Goal: Contribute content: Contribute content

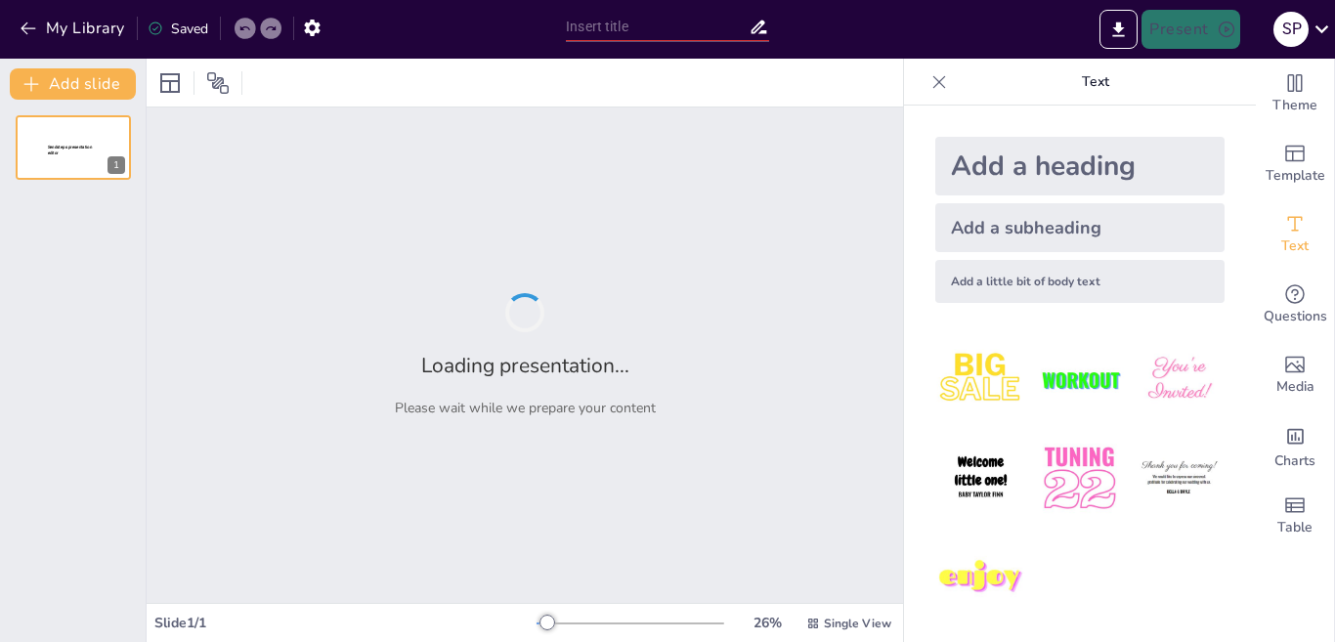
type input "Estructura y Función del Sistema Nervioso"
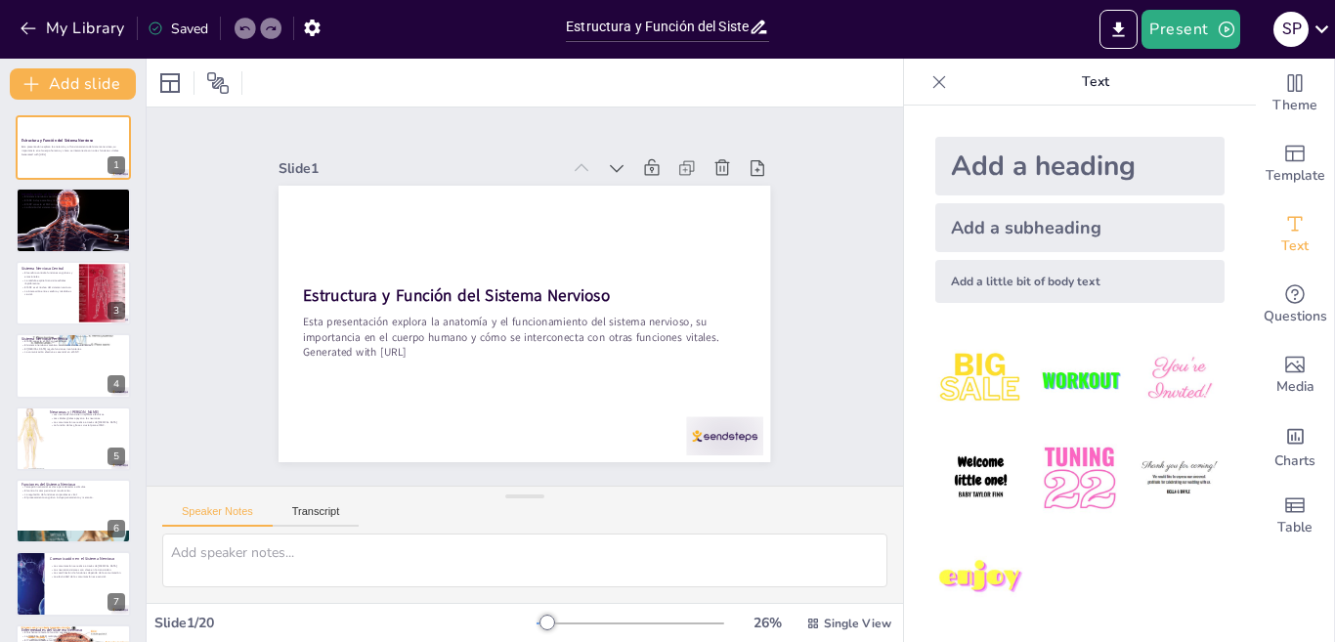
checkbox input "true"
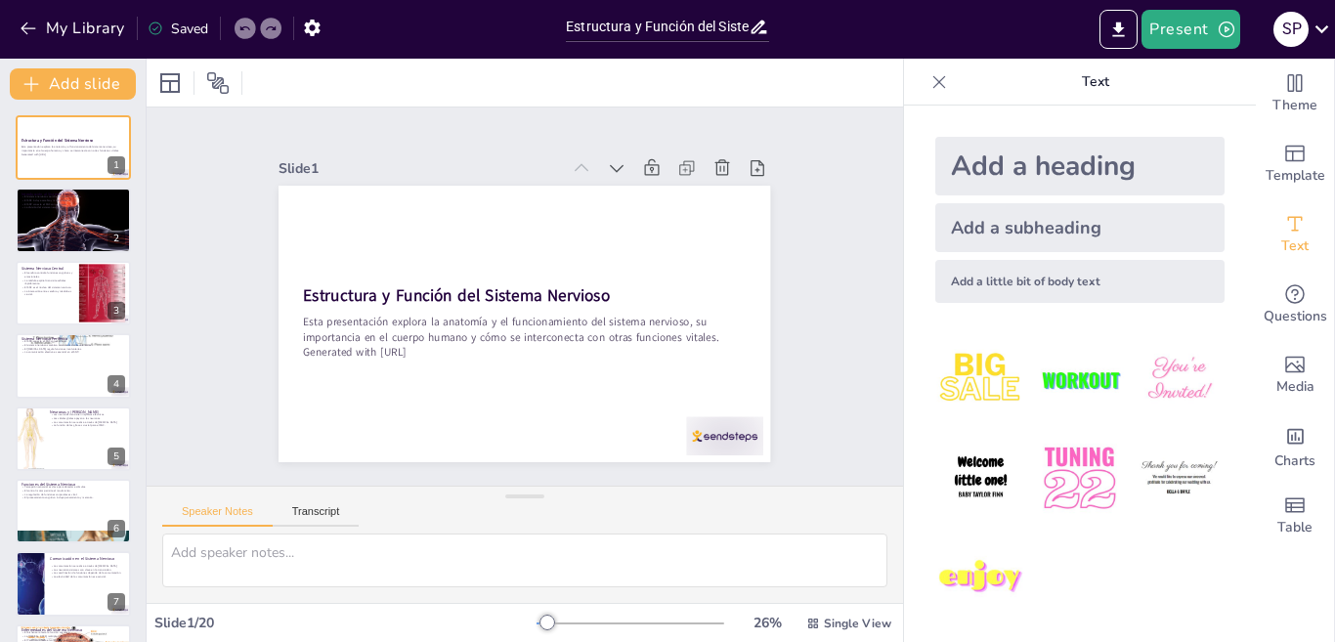
checkbox input "true"
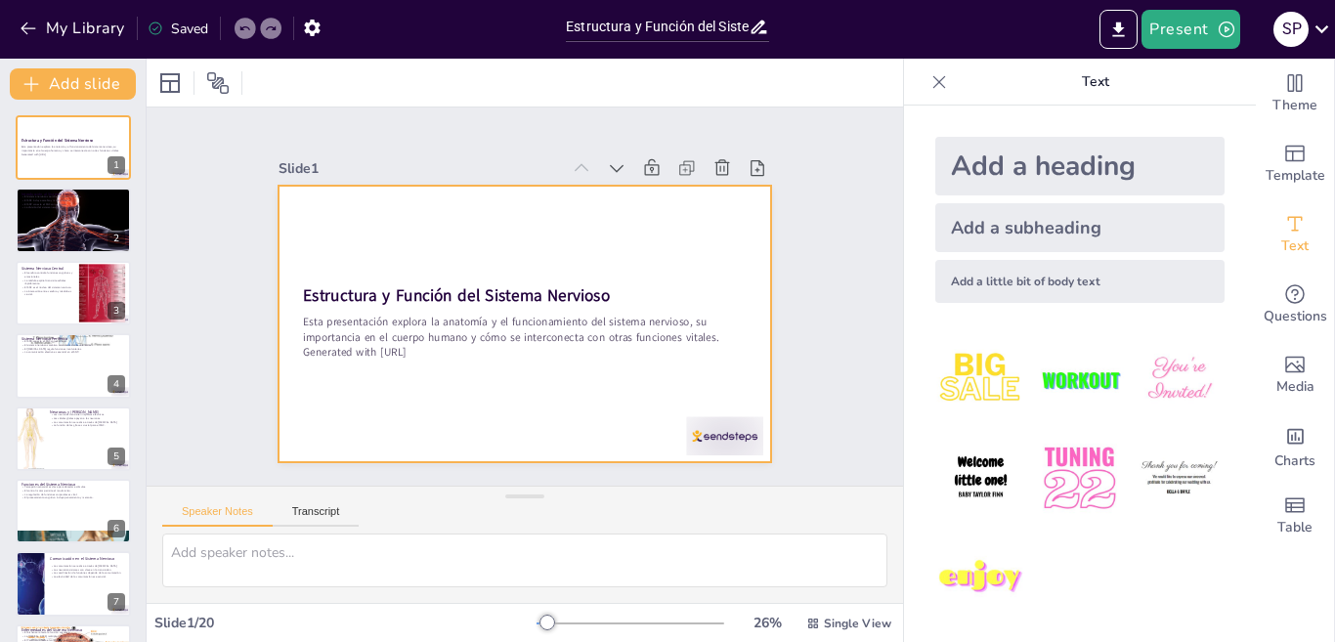
checkbox input "true"
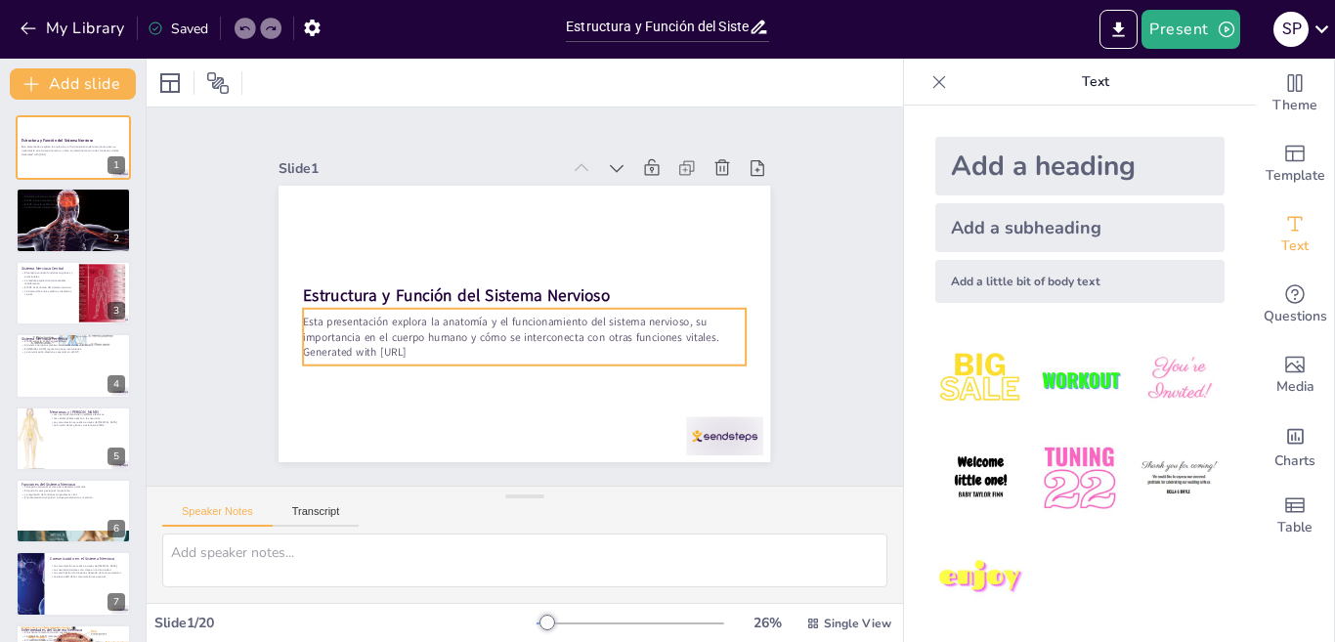
checkbox input "true"
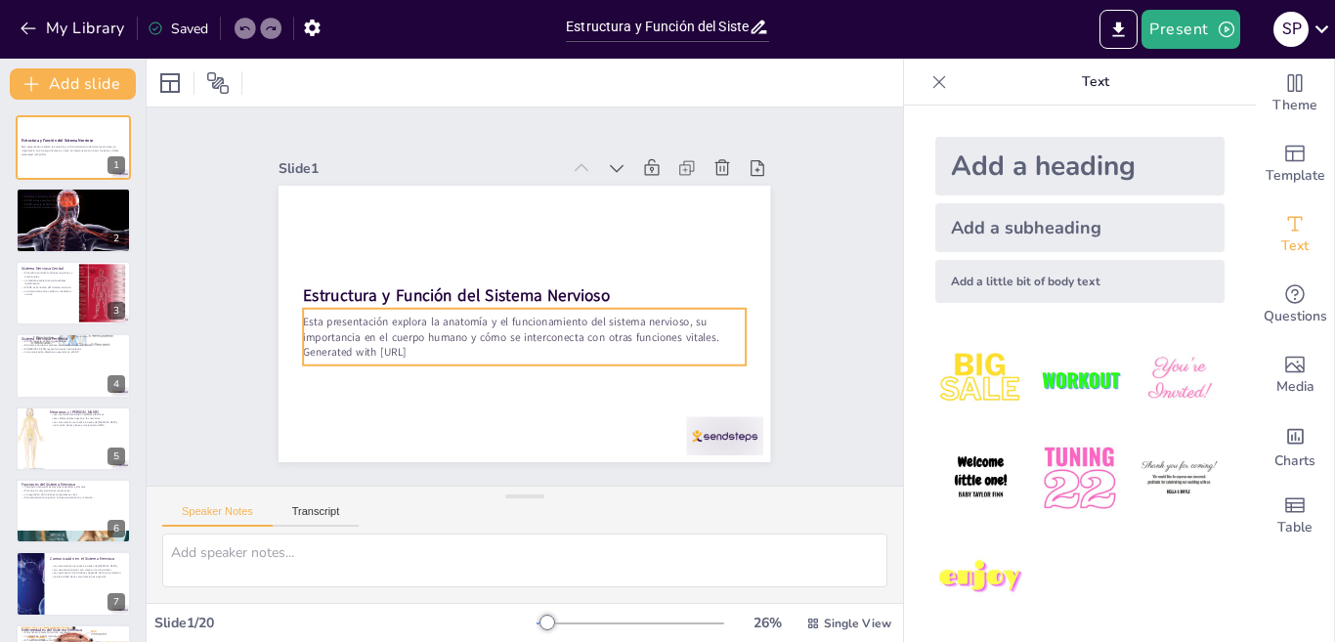
checkbox input "true"
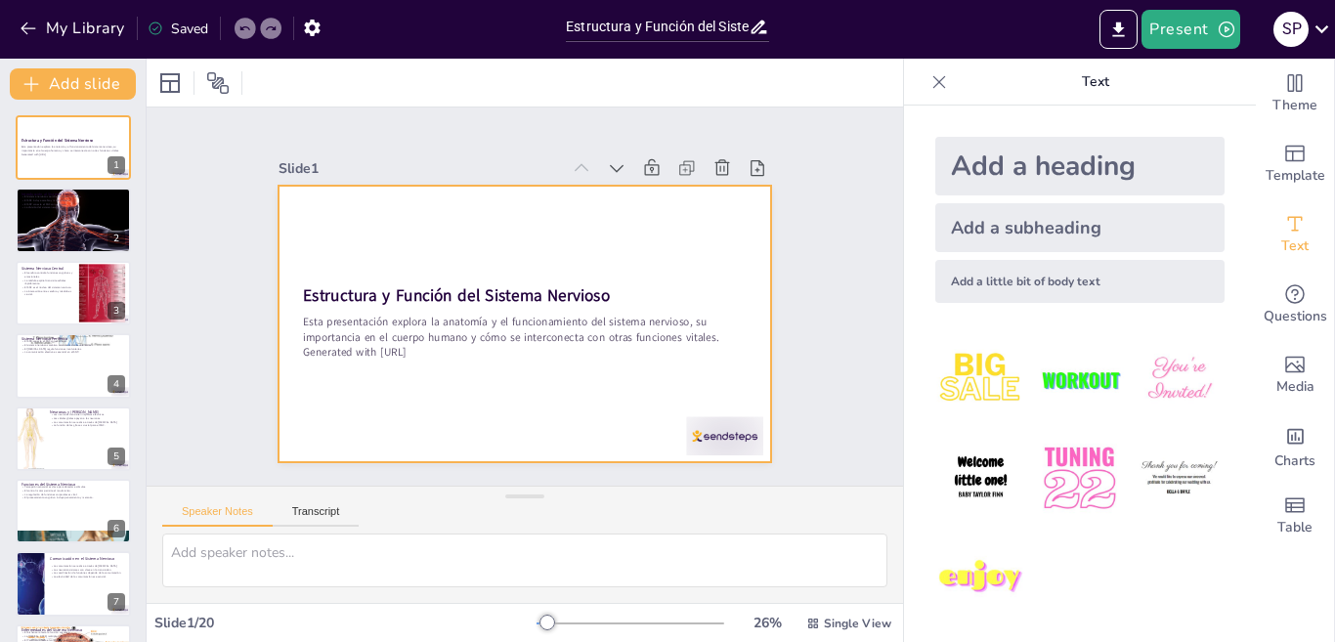
checkbox input "true"
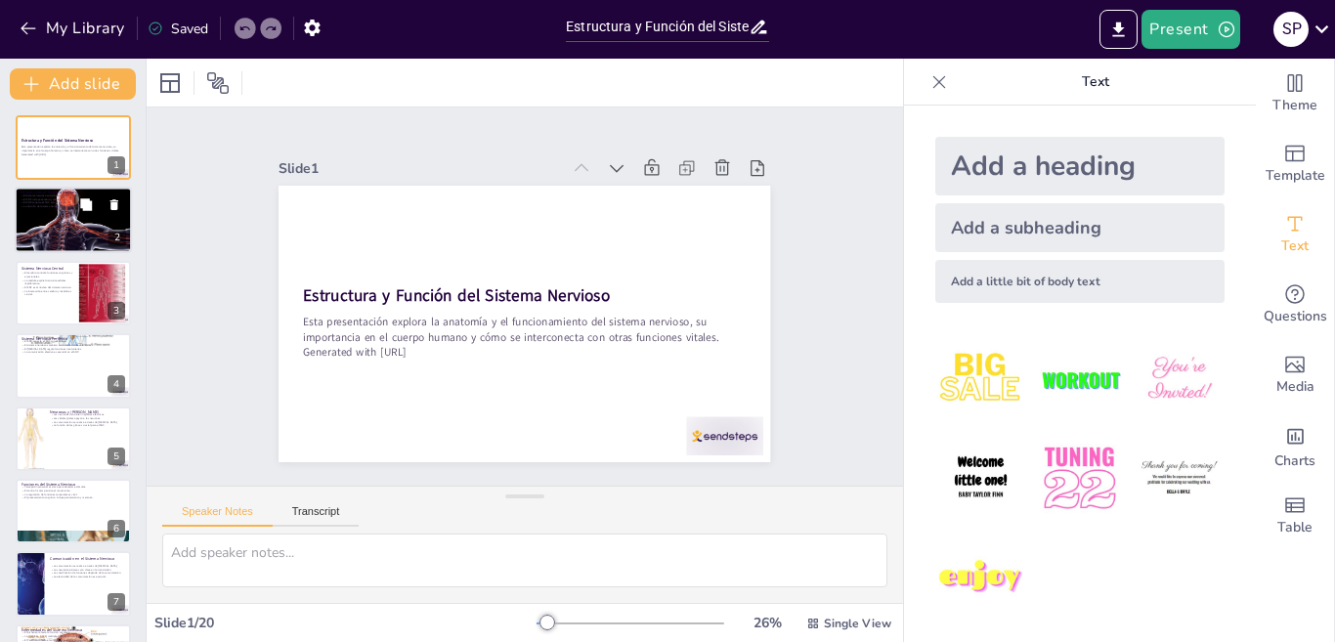
checkbox input "true"
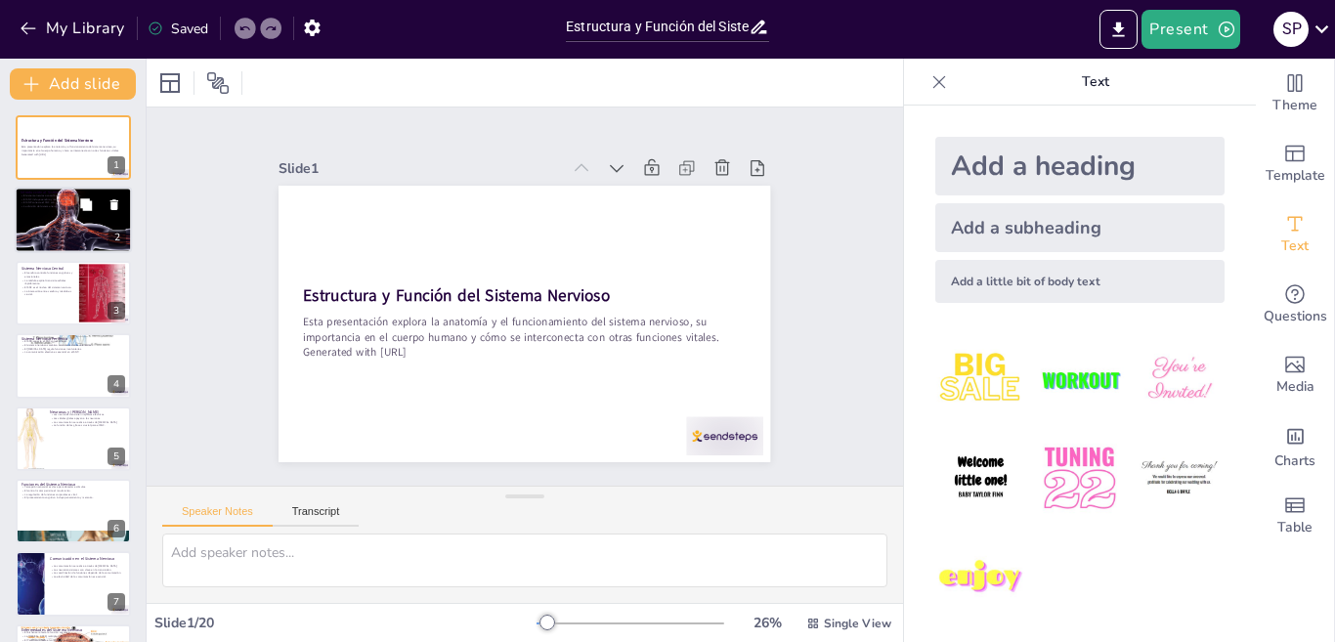
checkbox input "true"
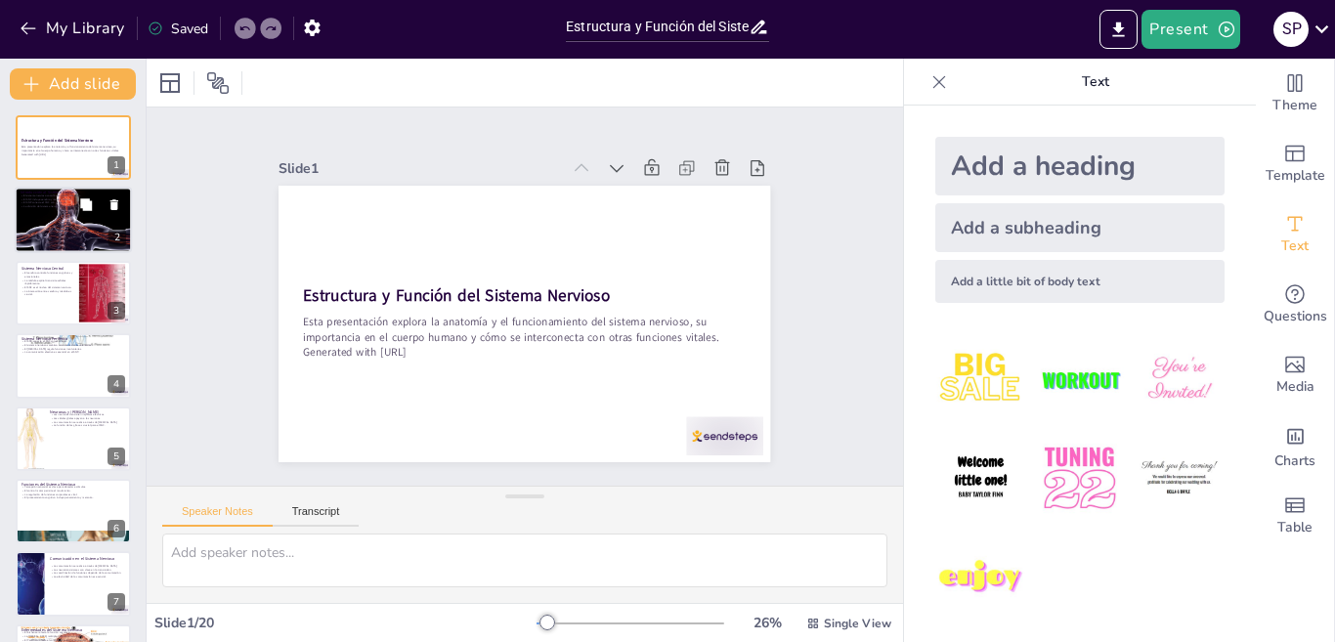
click at [85, 218] on div at bounding box center [73, 221] width 117 height 66
type textarea "La coordinación de las acciones del cuerpo es esencial para el funcionamiento a…"
checkbox input "true"
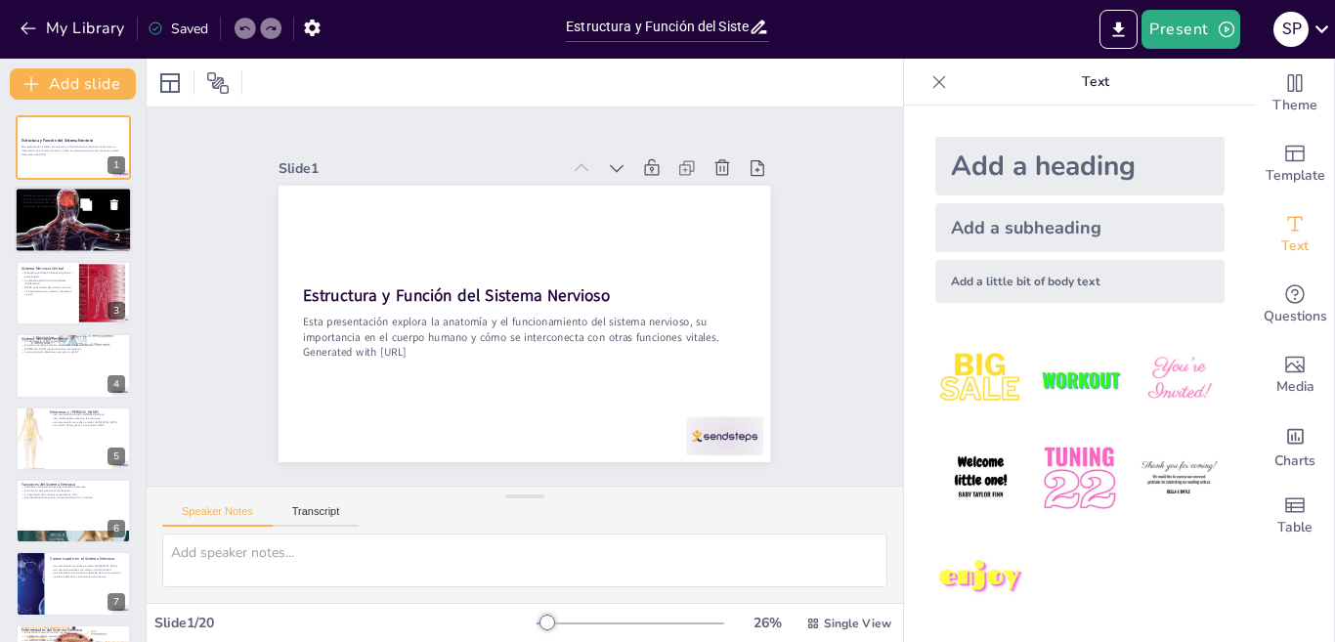
checkbox input "true"
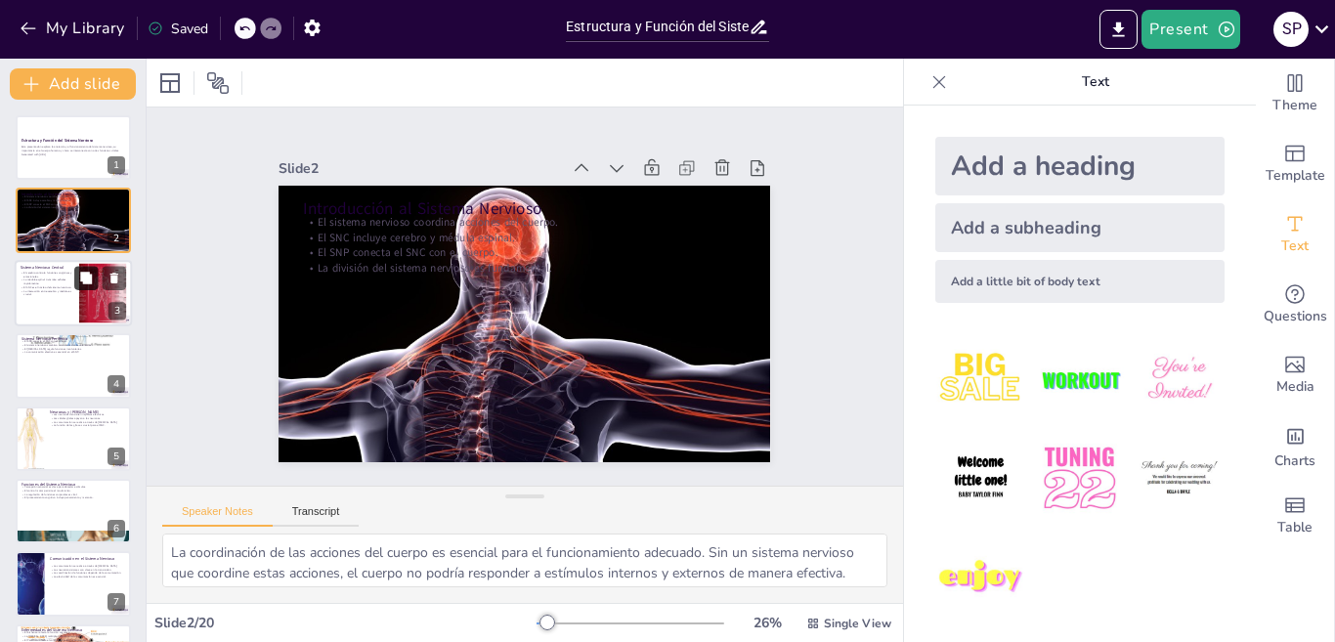
click at [79, 289] on button at bounding box center [85, 277] width 23 height 23
type textarea "El cerebro es fundamental para nuestras capacidades cognitivas y emocionales. S…"
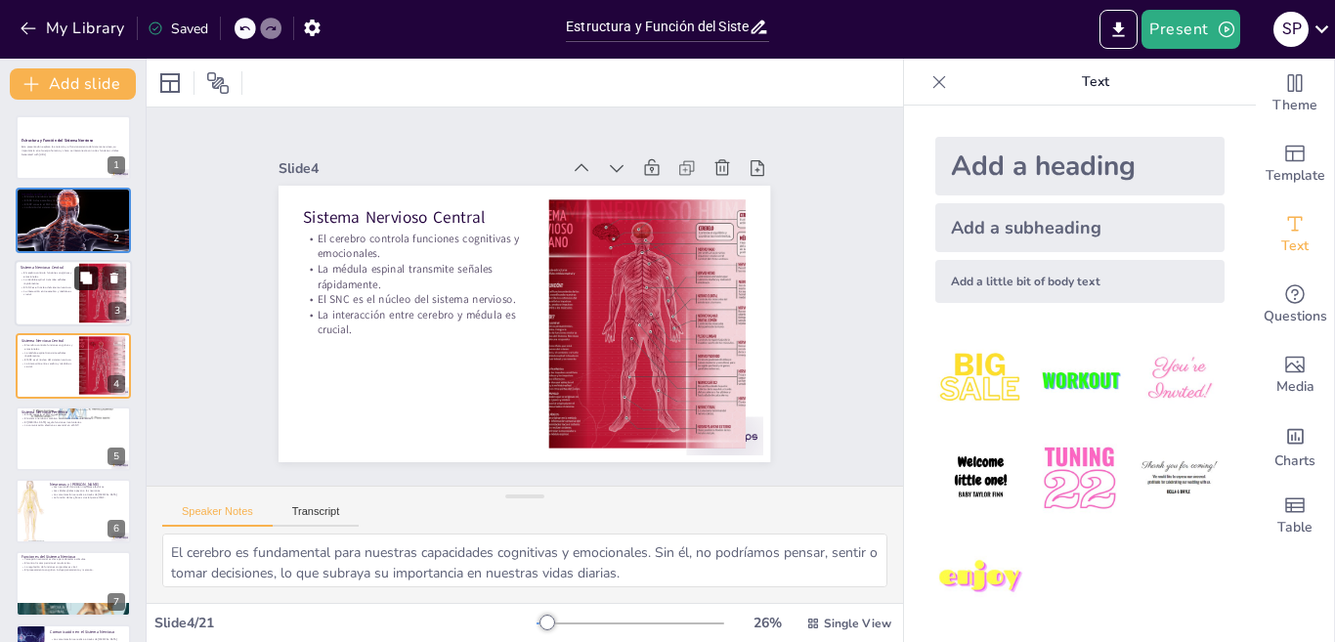
checkbox input "true"
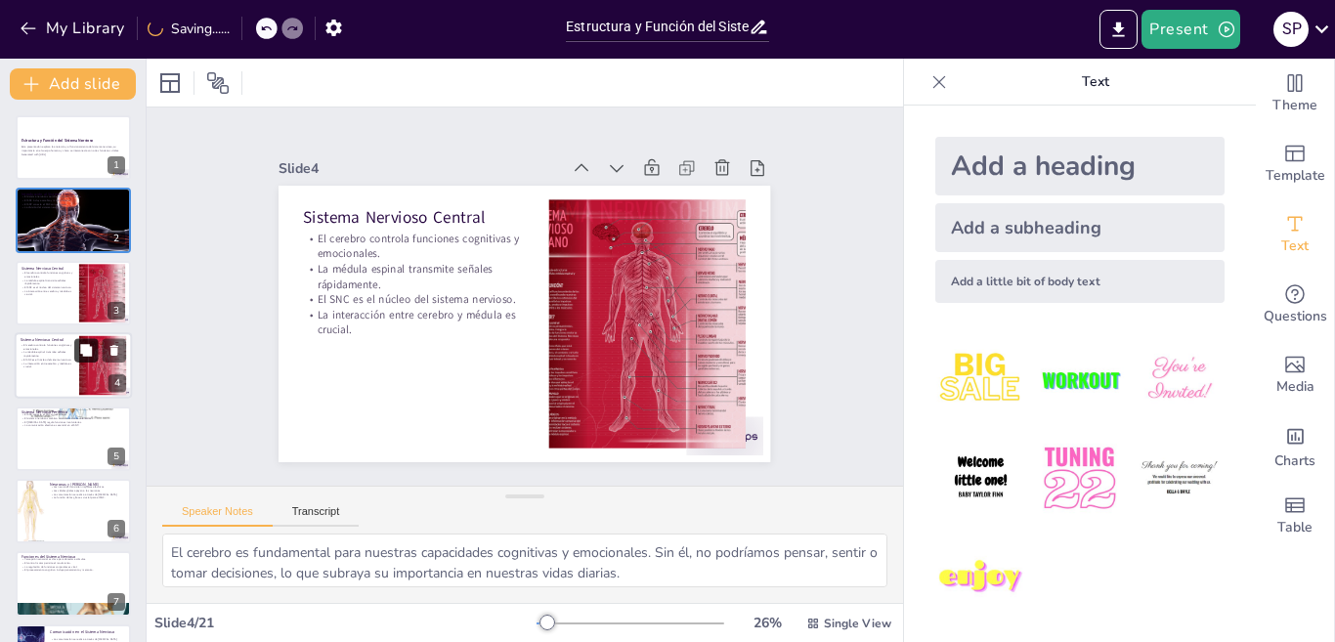
checkbox input "true"
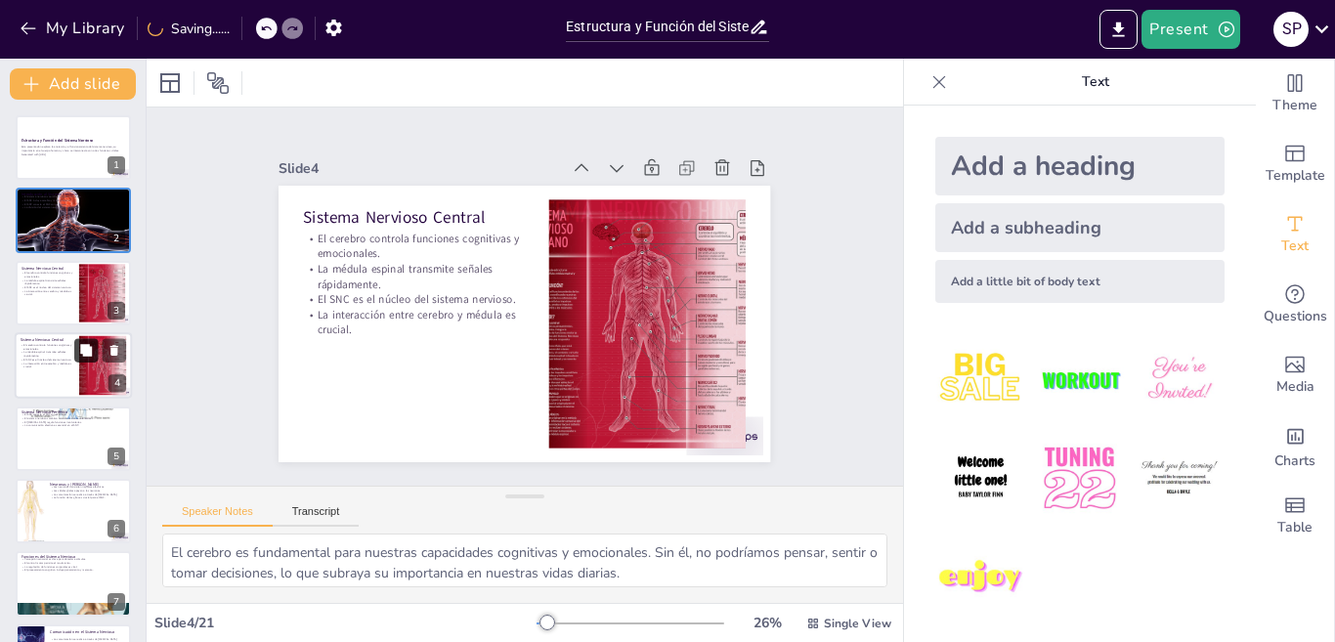
checkbox input "true"
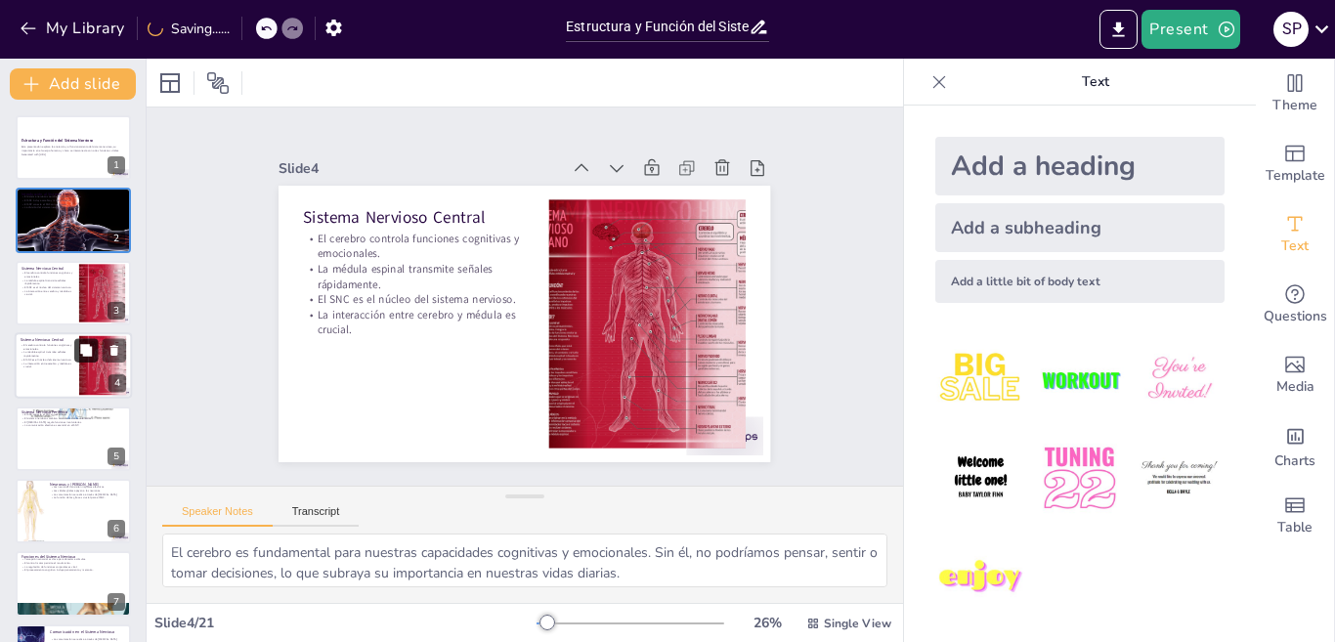
click at [79, 359] on button at bounding box center [85, 350] width 23 height 23
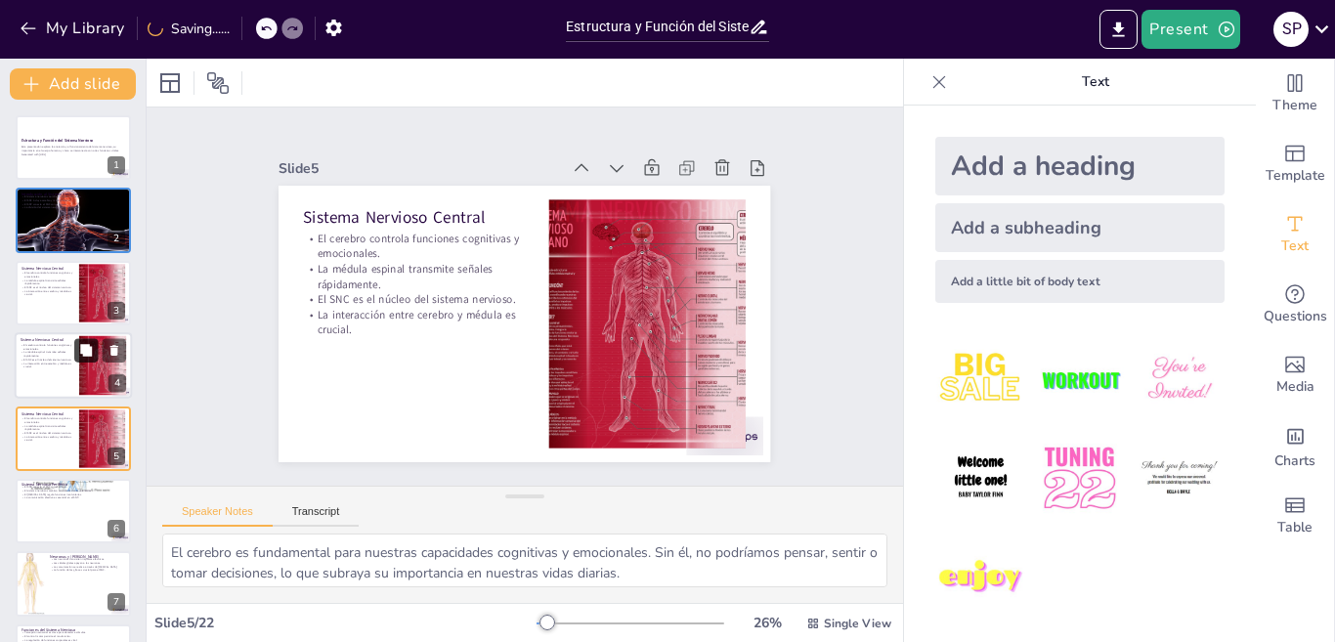
scroll to position [67, 0]
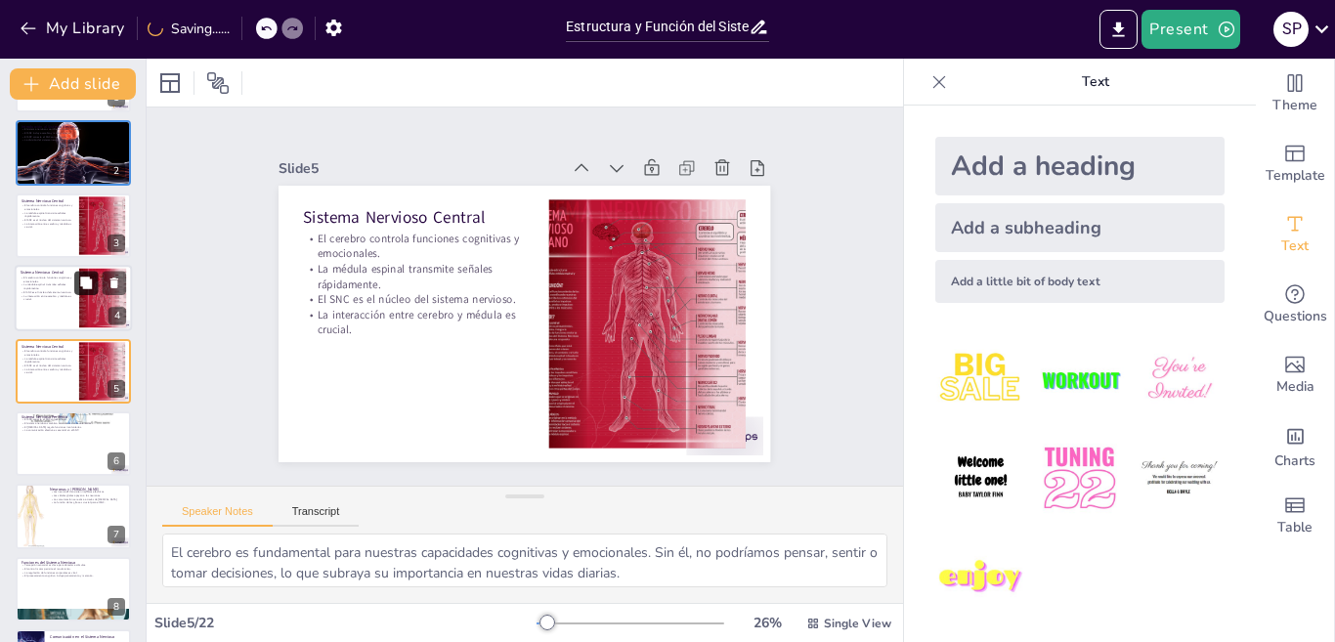
checkbox input "true"
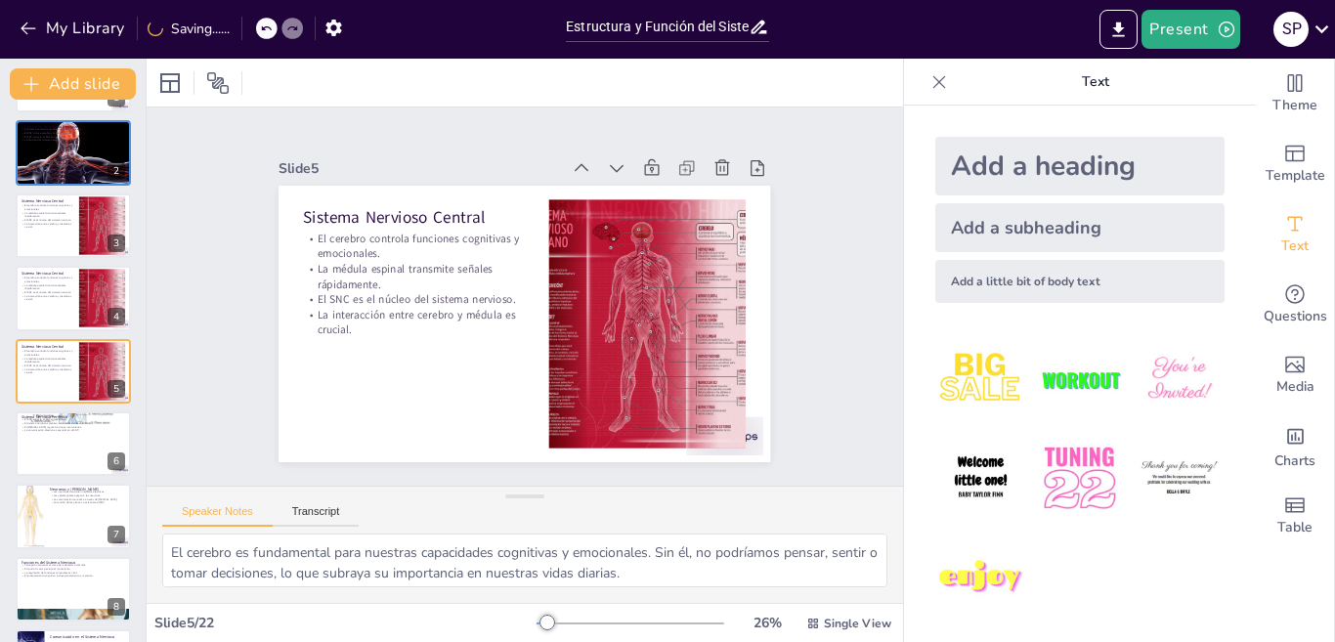
checkbox input "true"
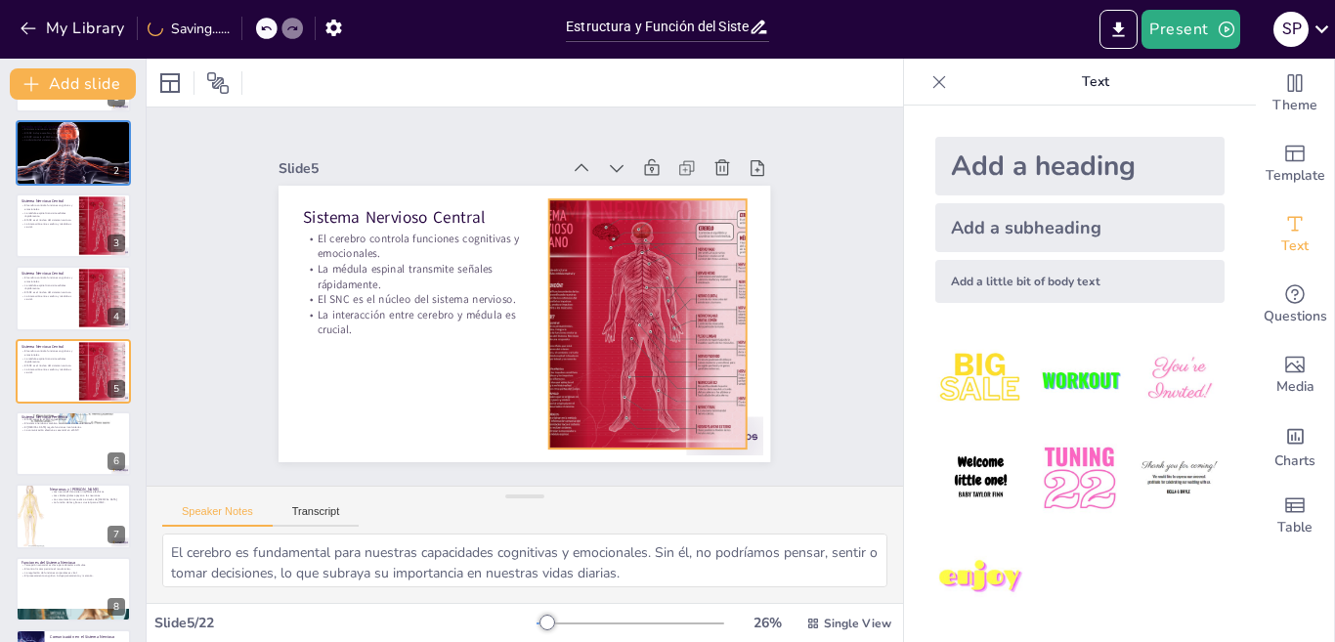
checkbox input "true"
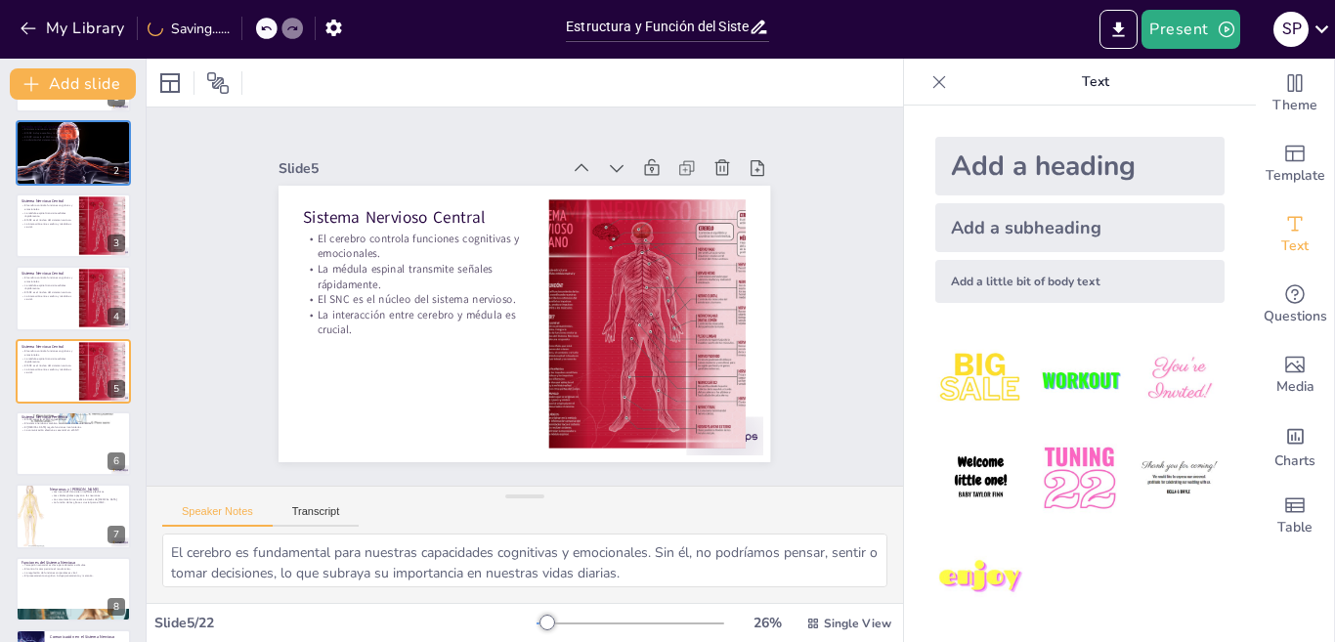
checkbox input "true"
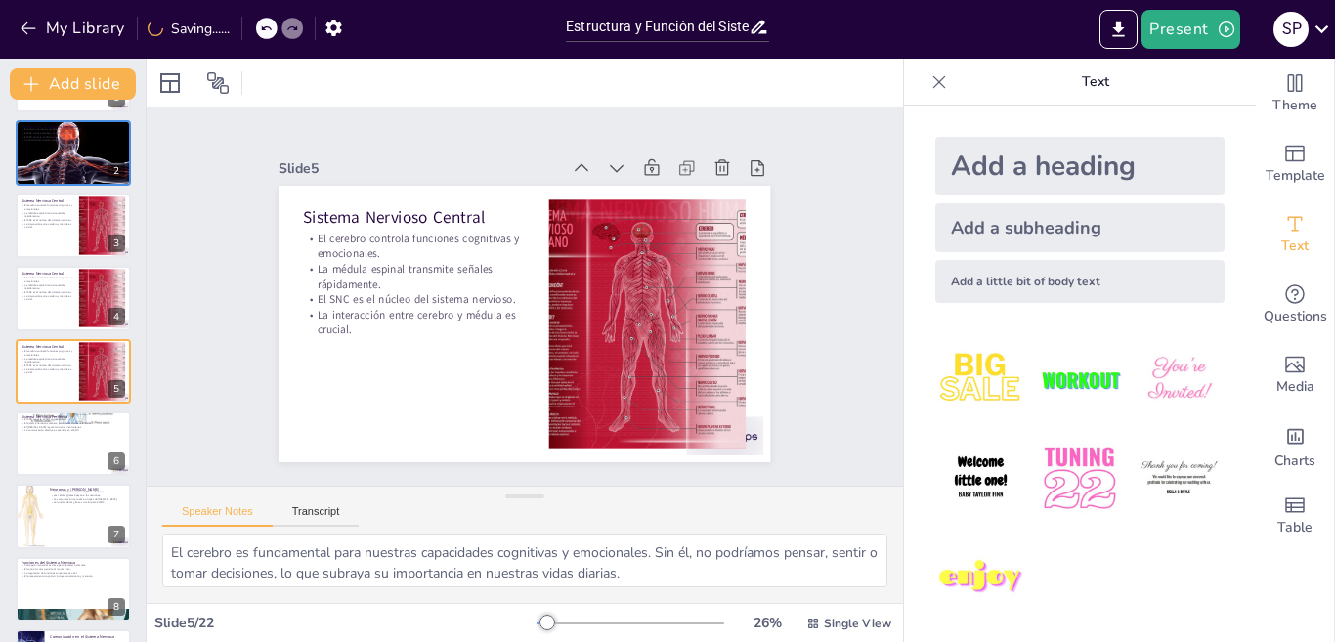
click at [1080, 81] on p "Text" at bounding box center [1096, 82] width 282 height 47
click at [930, 82] on icon at bounding box center [940, 82] width 20 height 20
checkbox input "true"
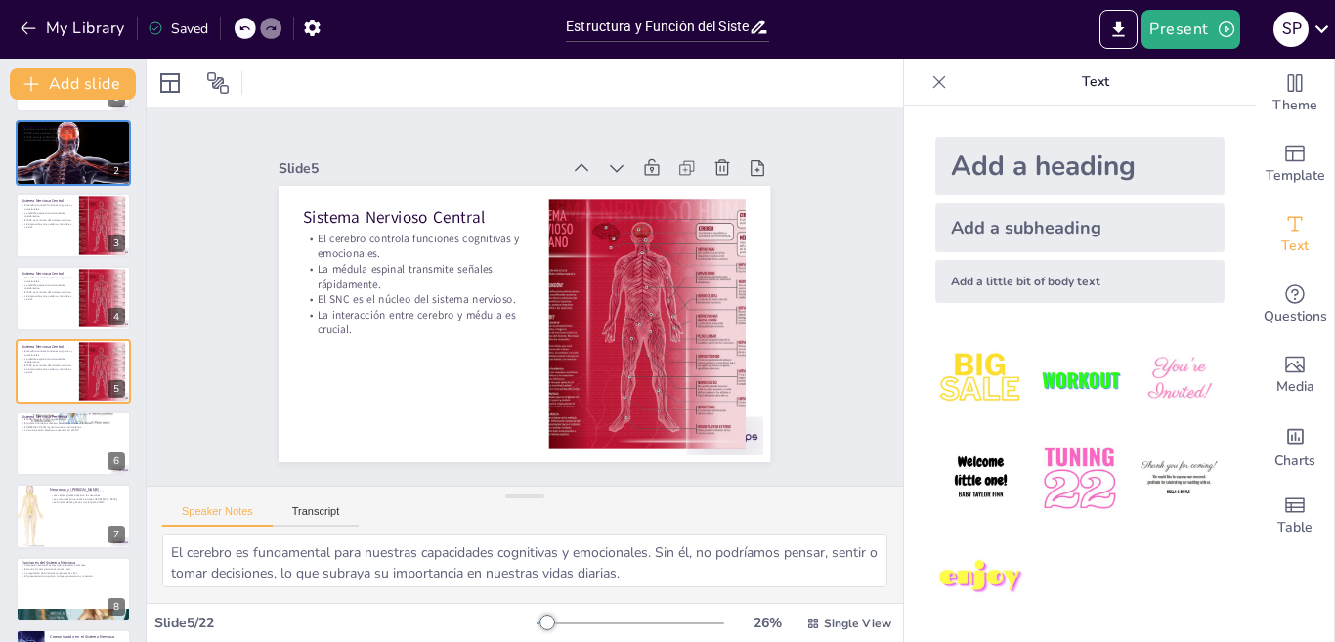
checkbox input "true"
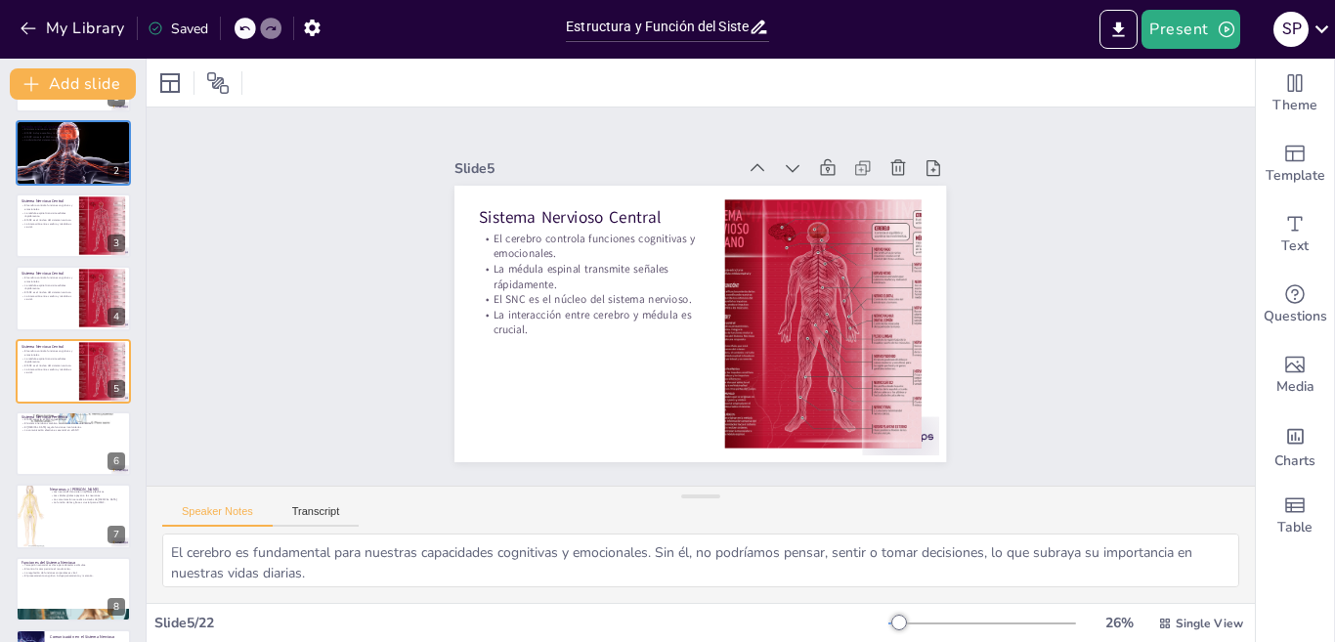
checkbox input "true"
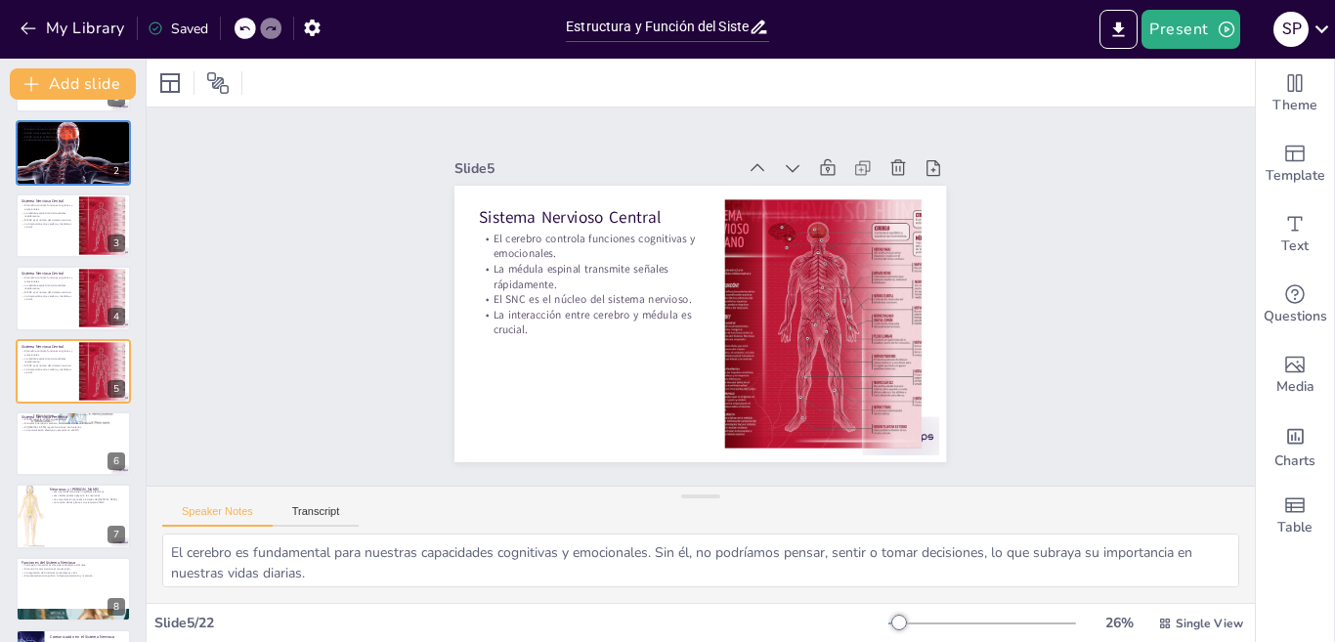
checkbox input "true"
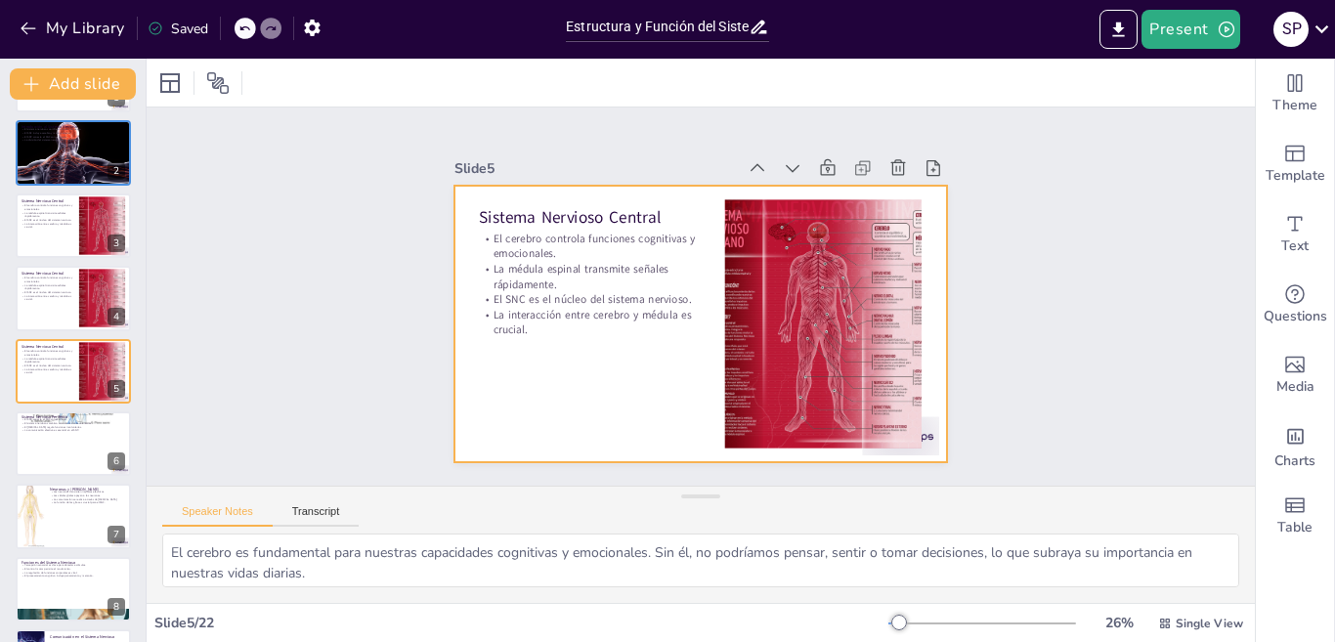
checkbox input "true"
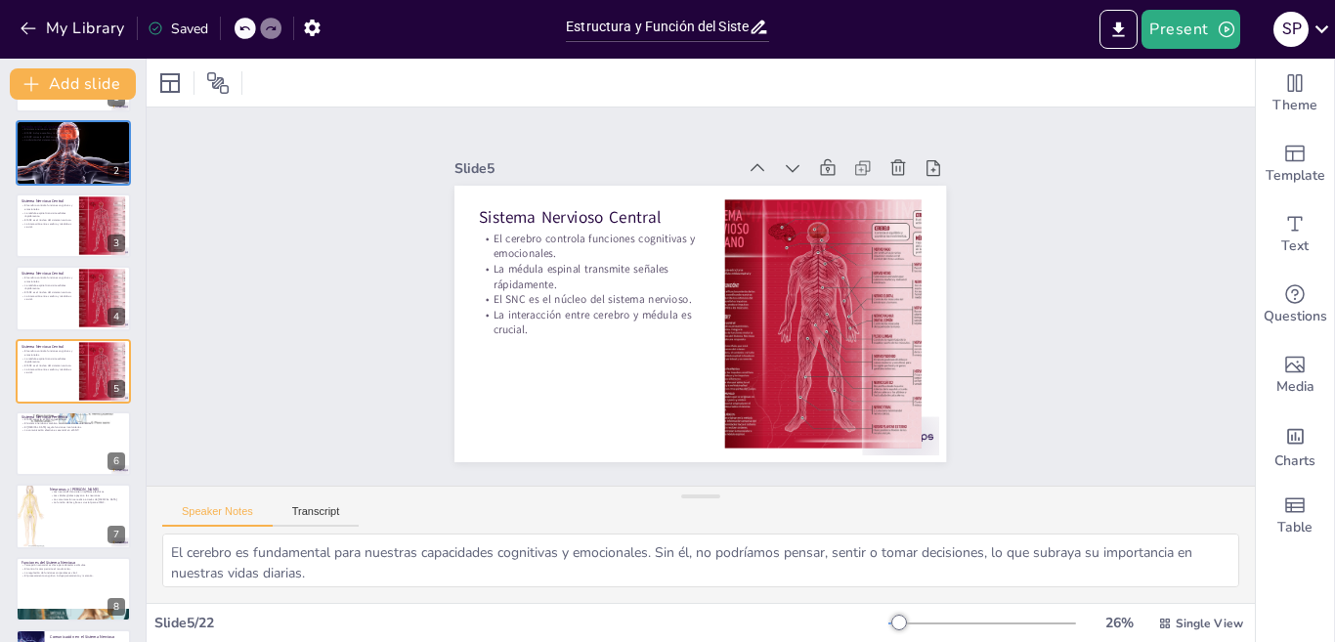
checkbox input "true"
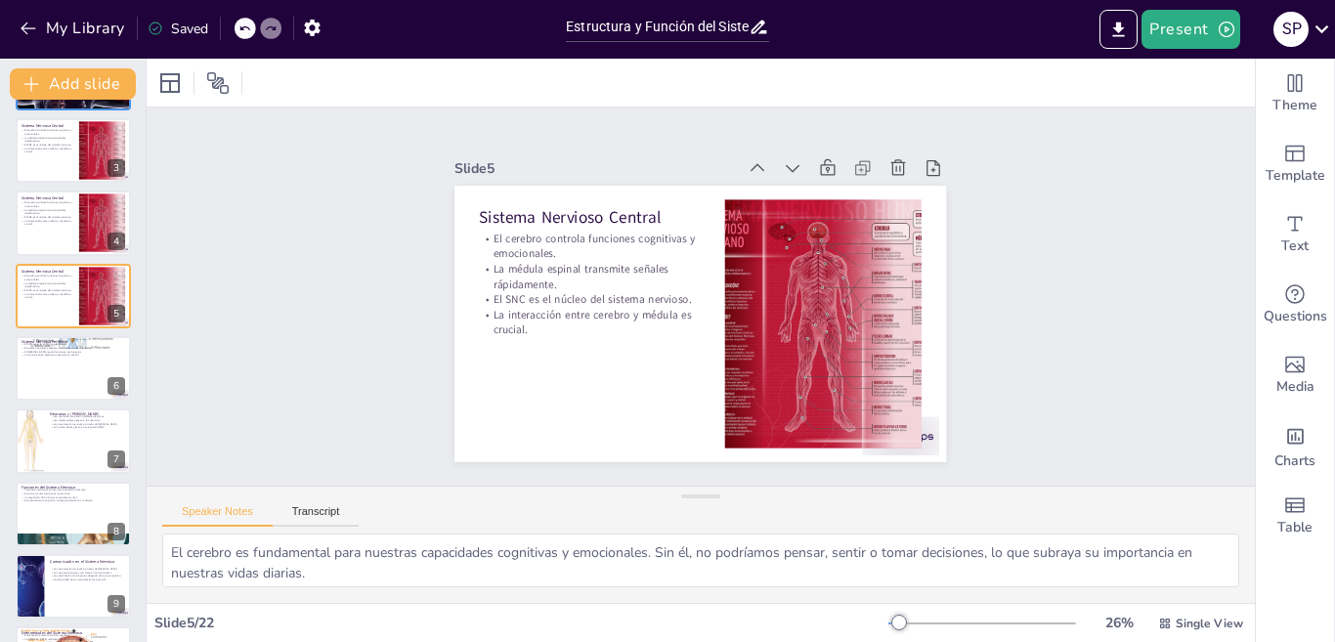
scroll to position [242, 0]
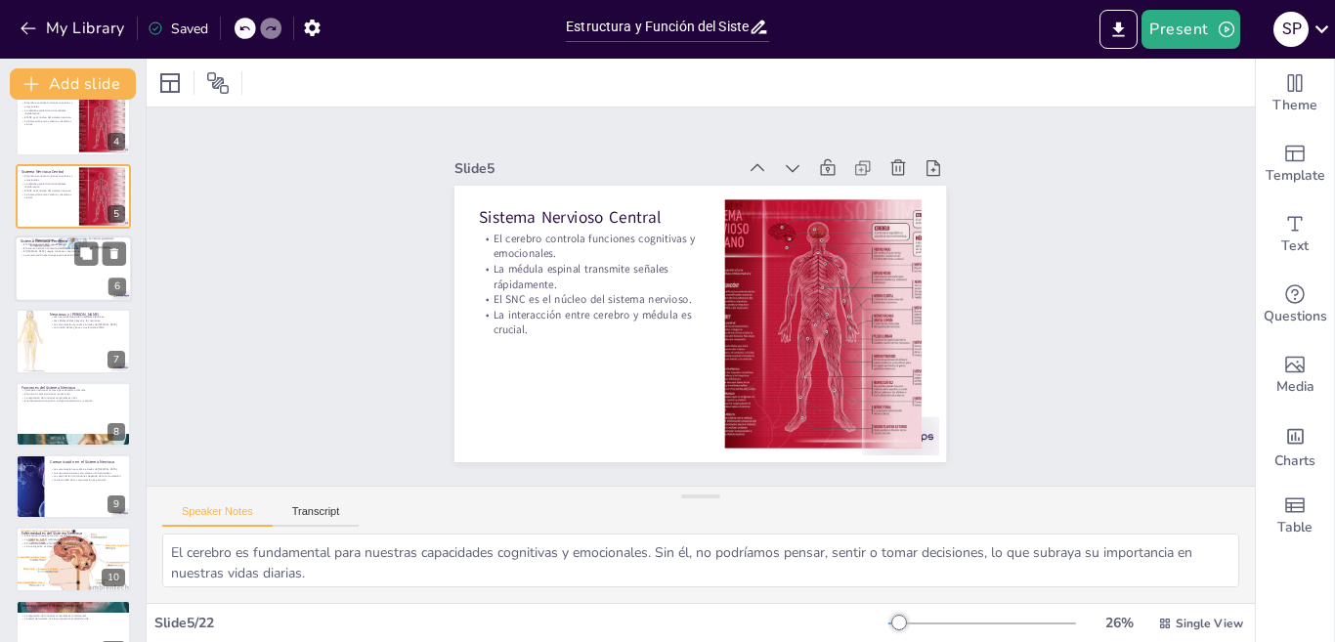
checkbox input "true"
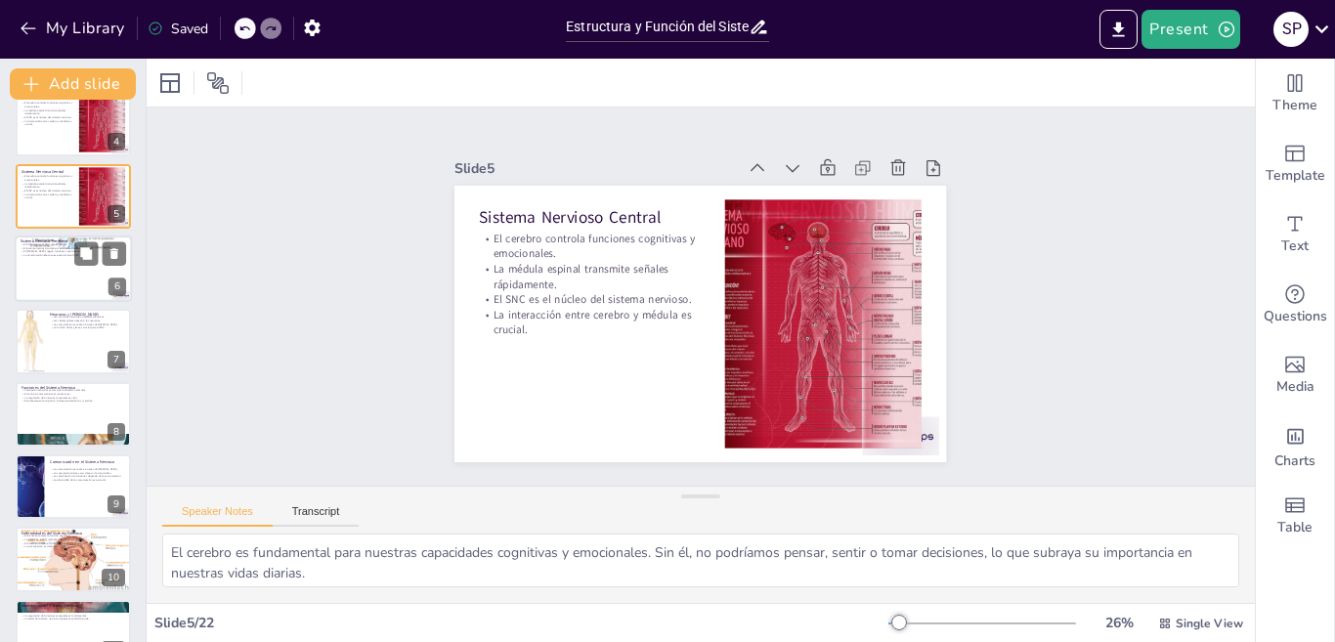
click at [89, 269] on div at bounding box center [73, 269] width 117 height 66
type textarea "La conexión entre el SNP y el SNC es vital para el funcionamiento del organismo…"
checkbox input "true"
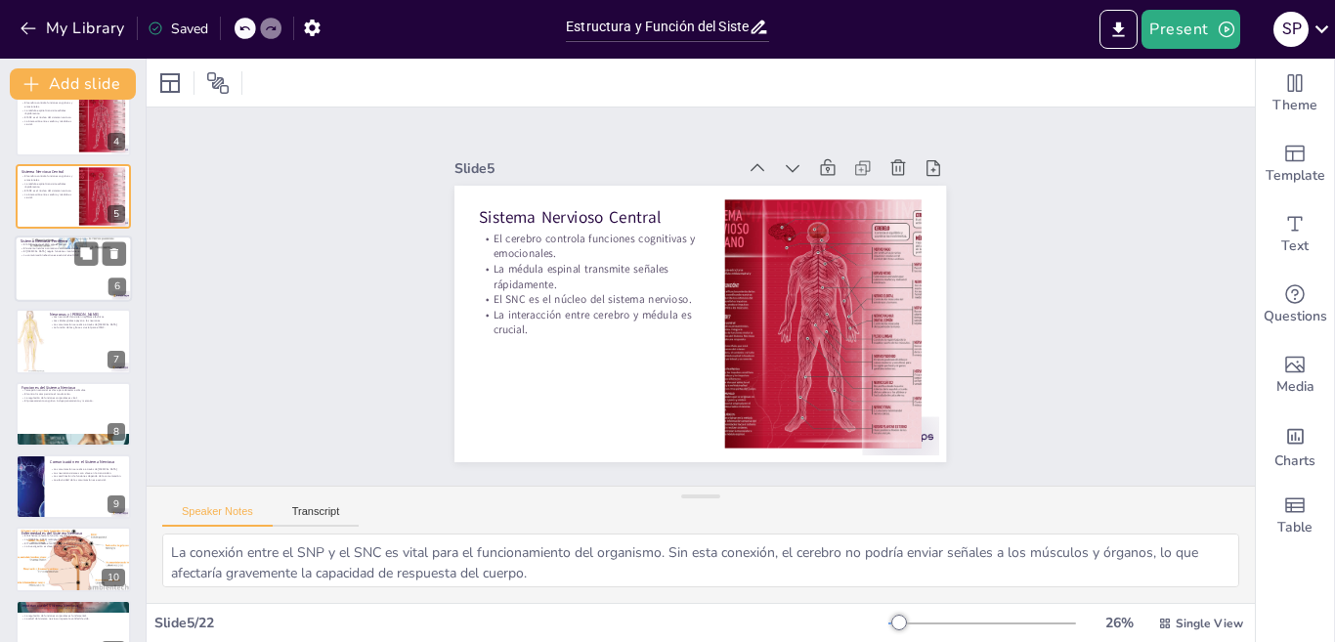
checkbox input "true"
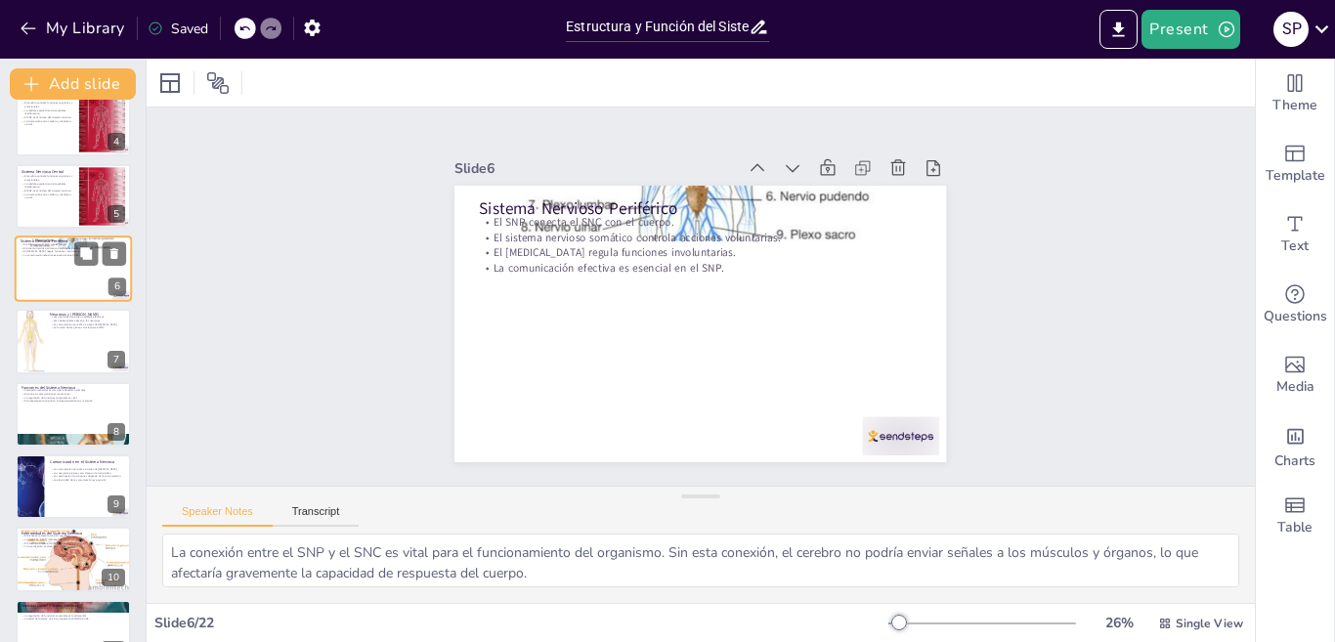
scroll to position [140, 0]
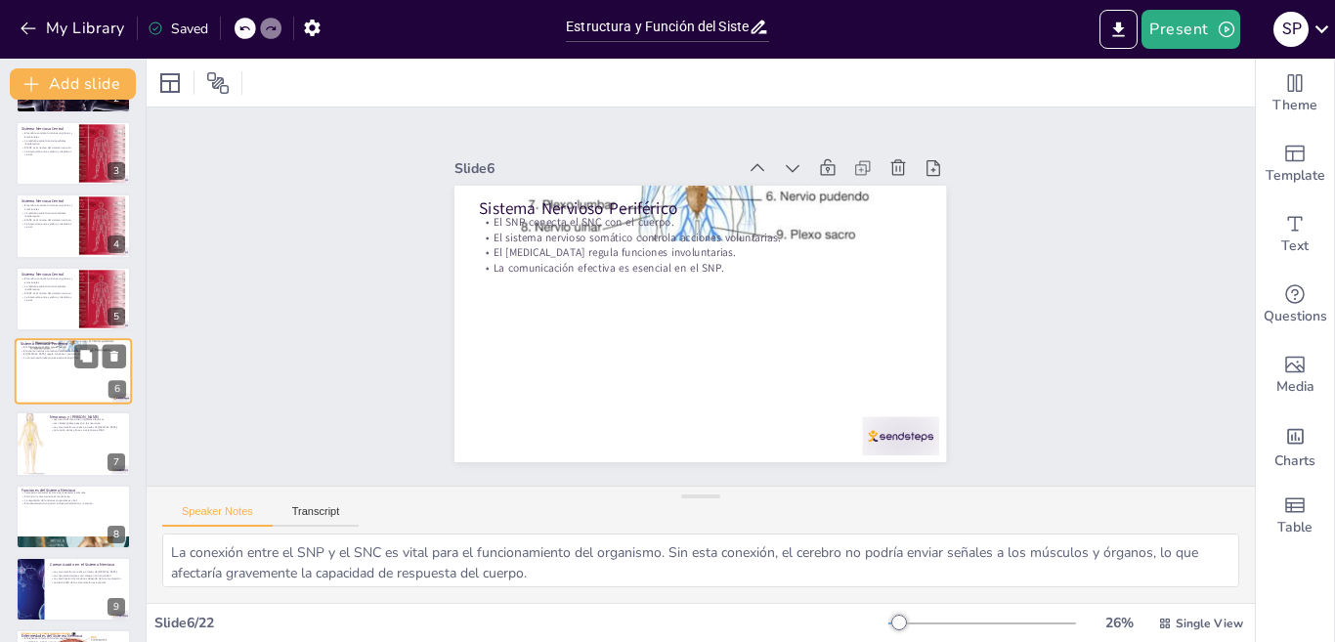
checkbox input "true"
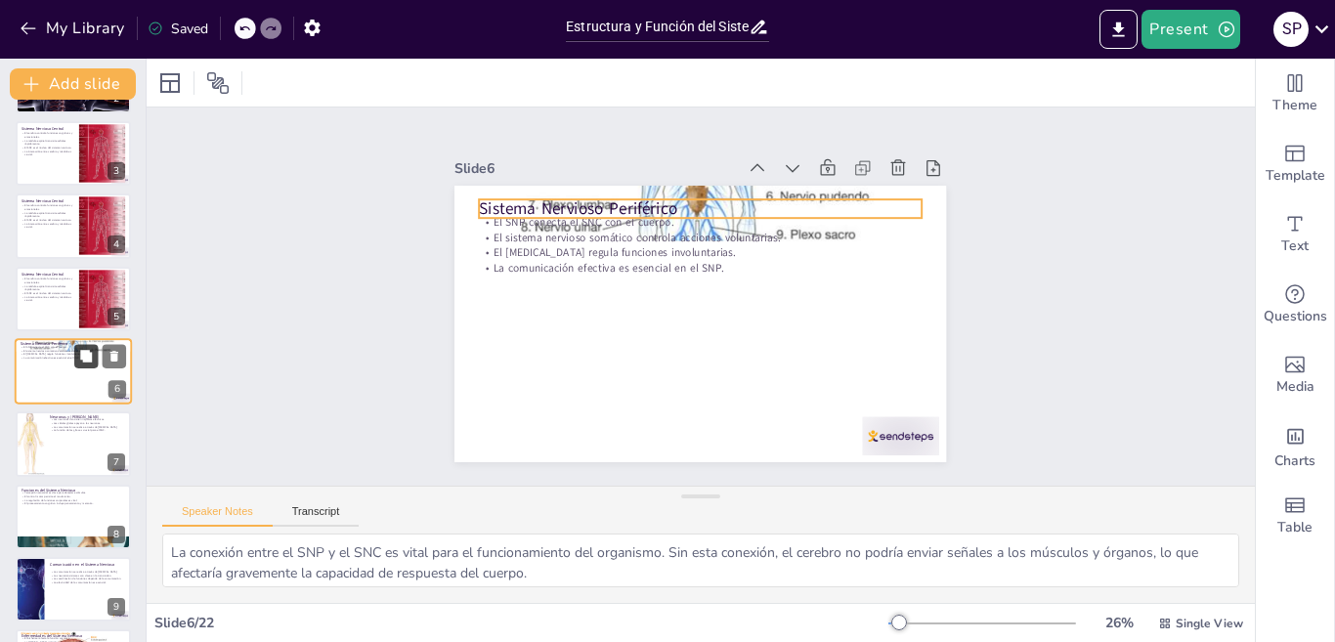
click at [85, 362] on icon at bounding box center [86, 356] width 12 height 12
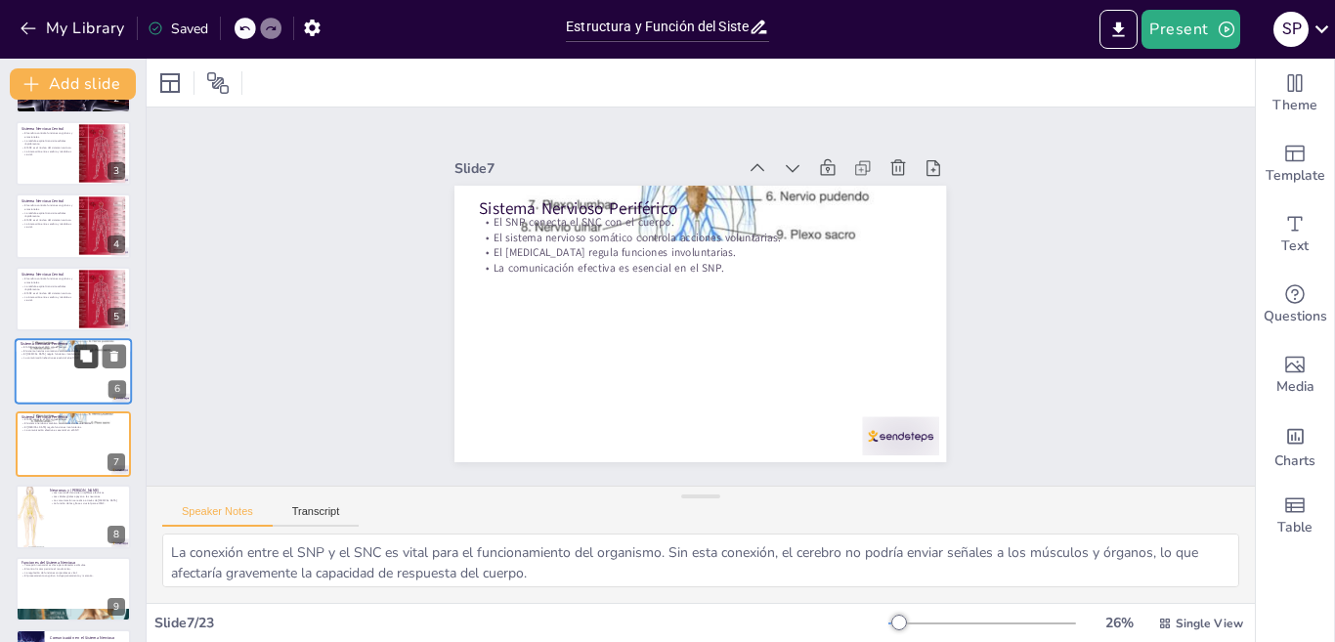
checkbox input "true"
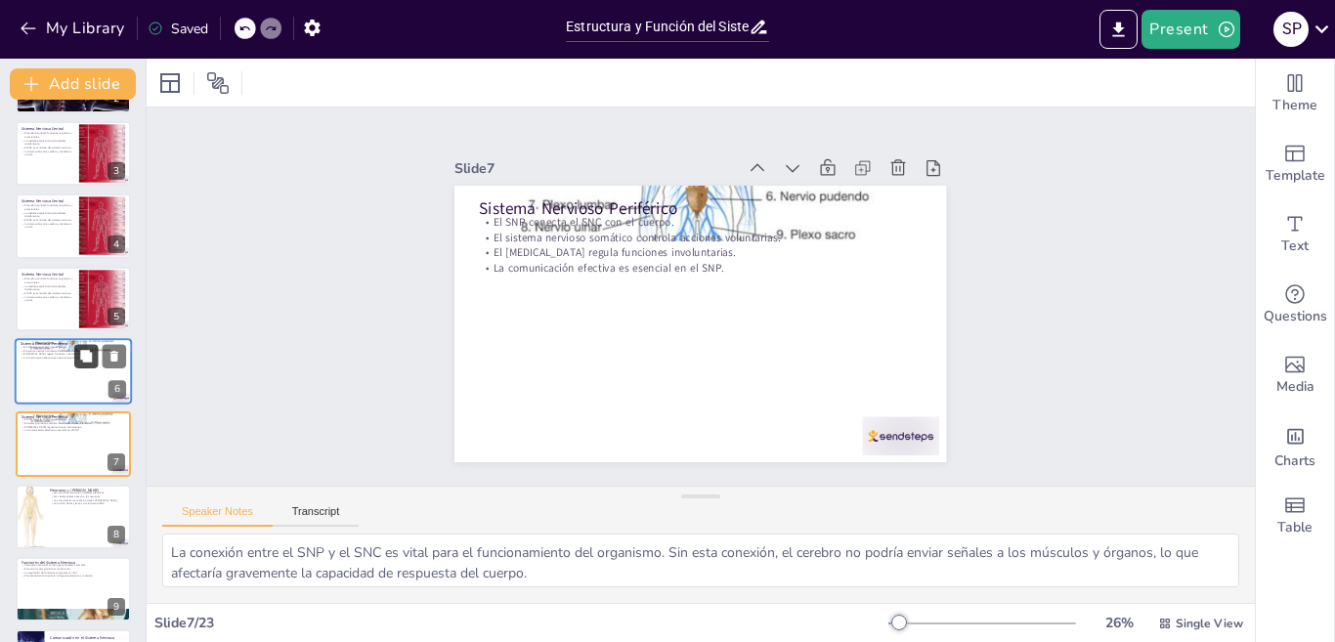
scroll to position [212, 0]
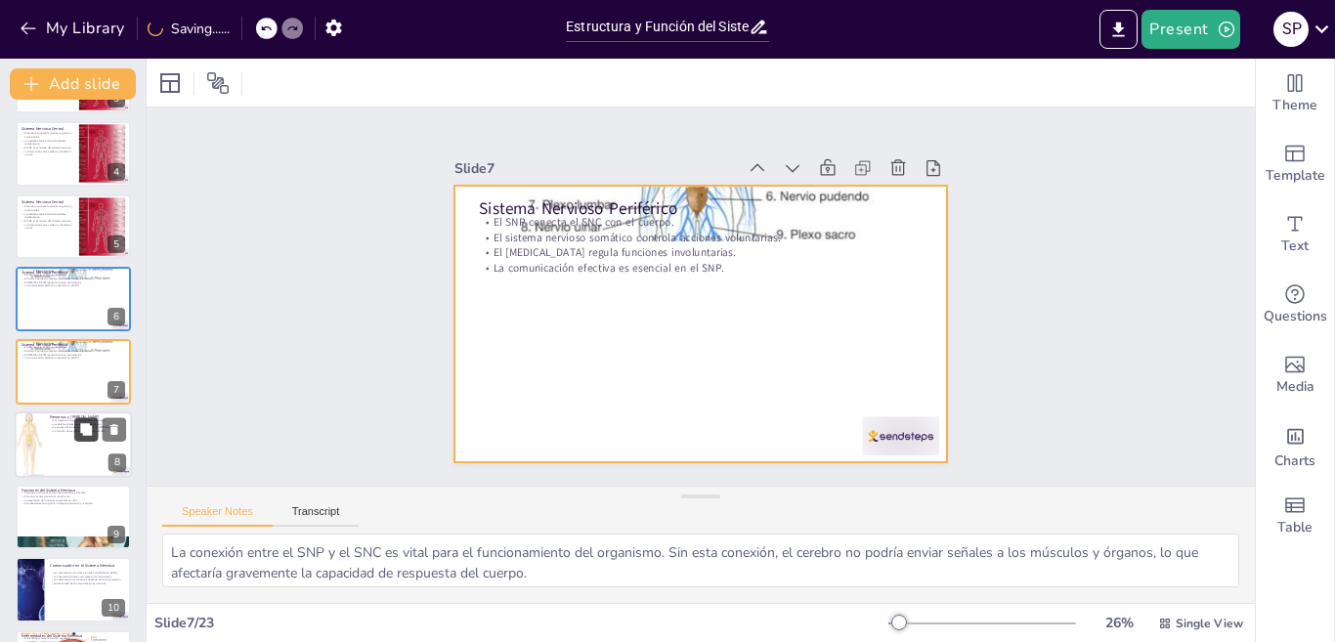
checkbox input "true"
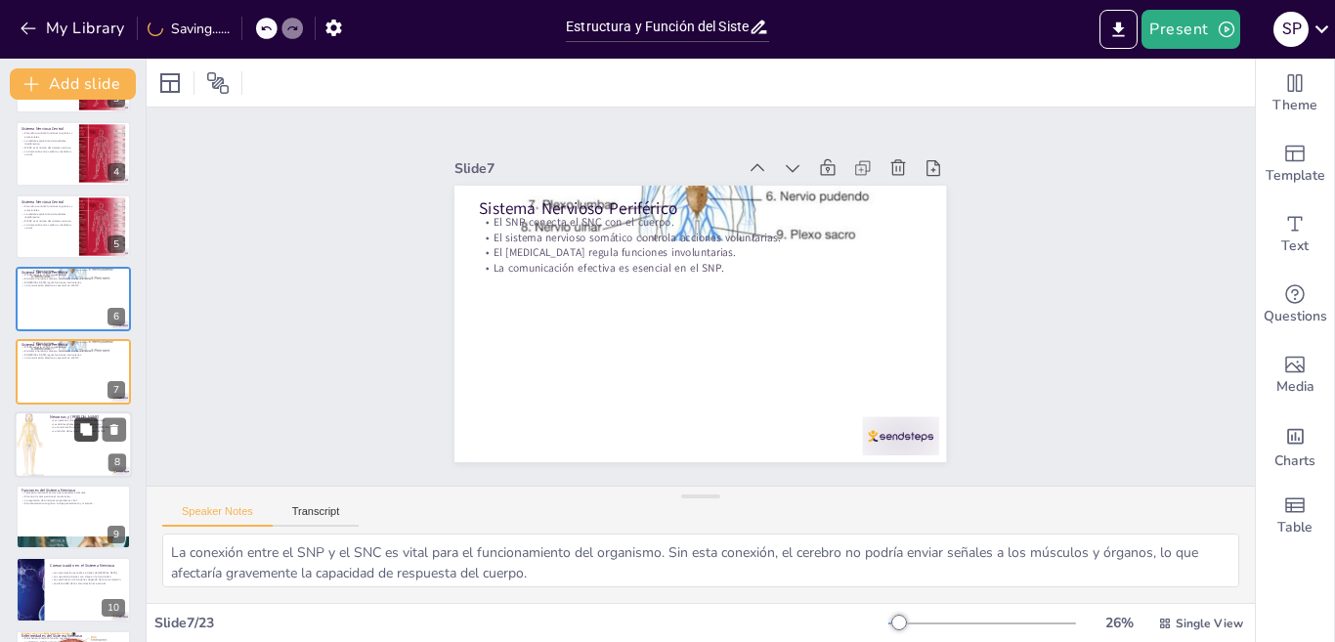
checkbox input "true"
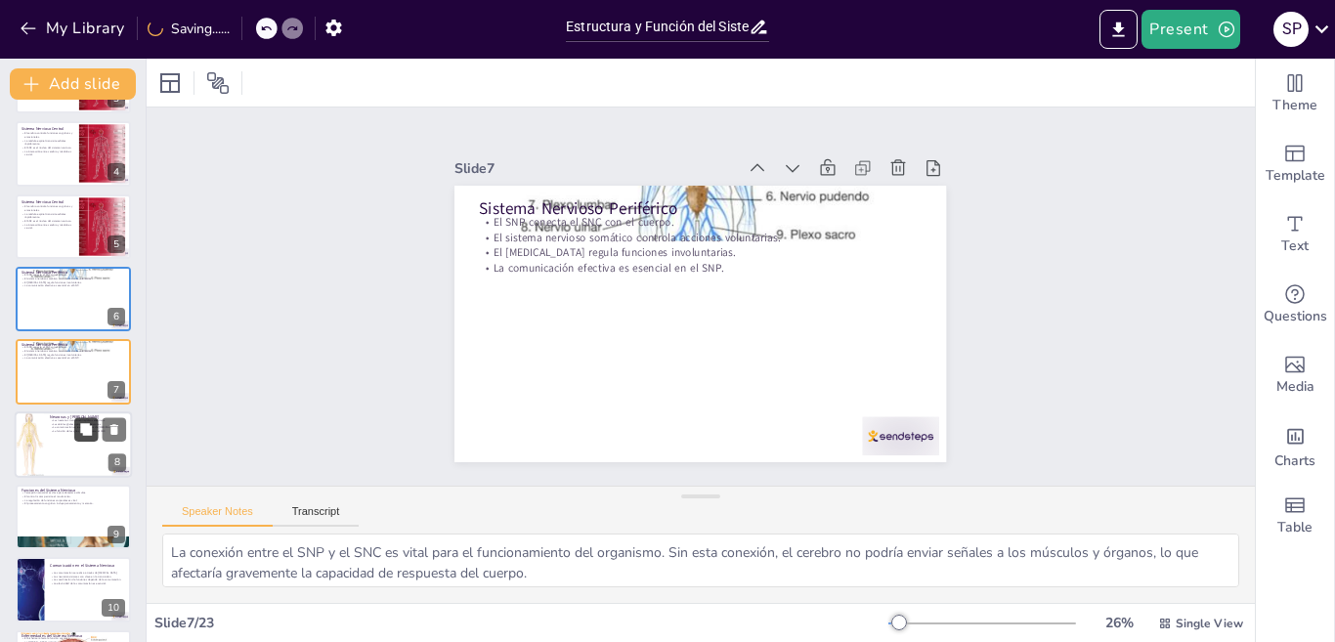
click at [80, 441] on button at bounding box center [85, 428] width 23 height 23
type textarea "Las neuronas son fundamentales para el sistema nervioso, ya que son las encarga…"
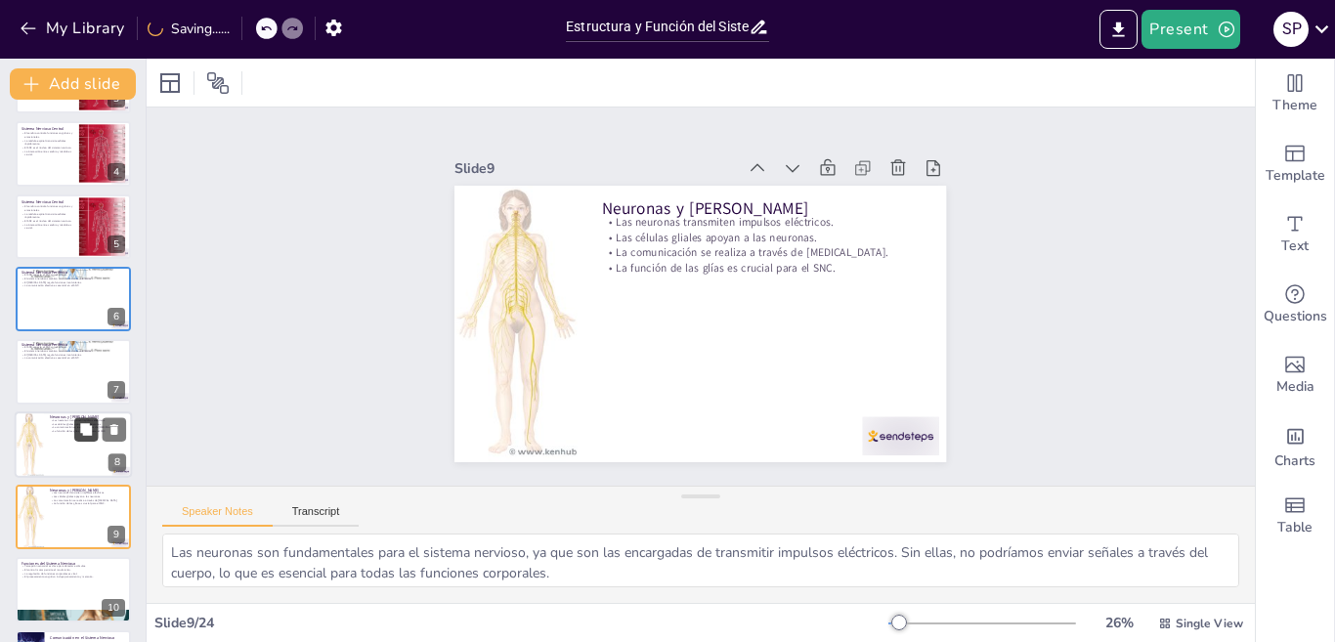
checkbox input "true"
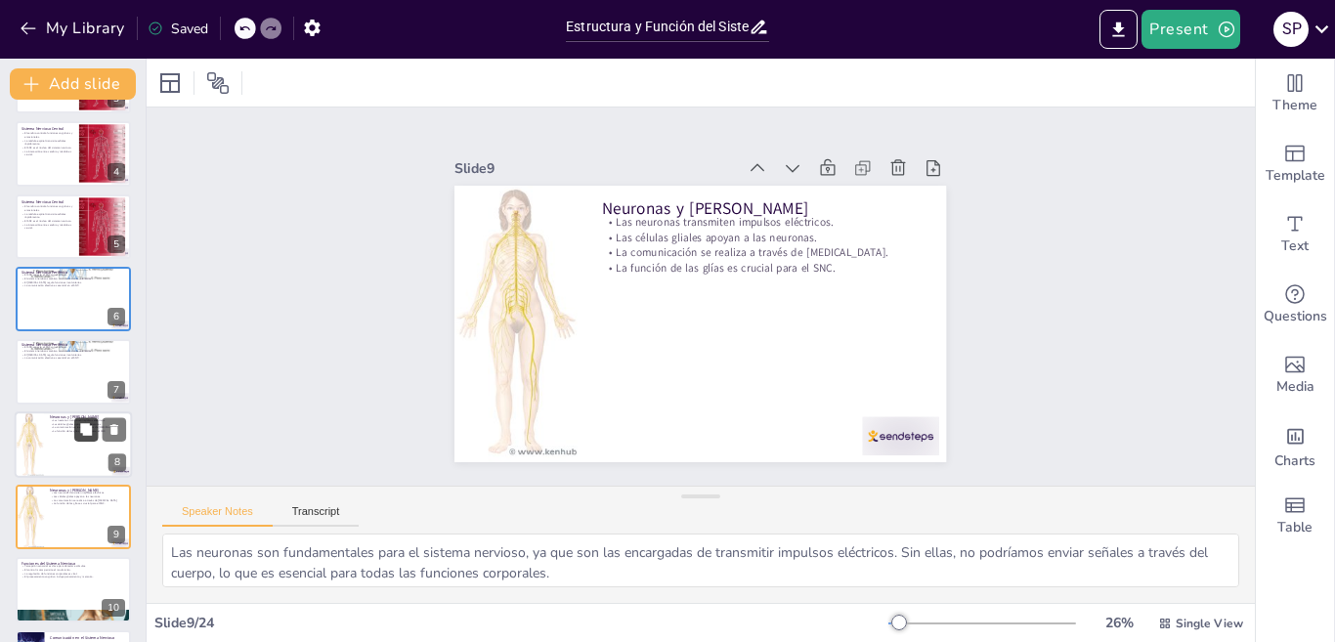
scroll to position [358, 0]
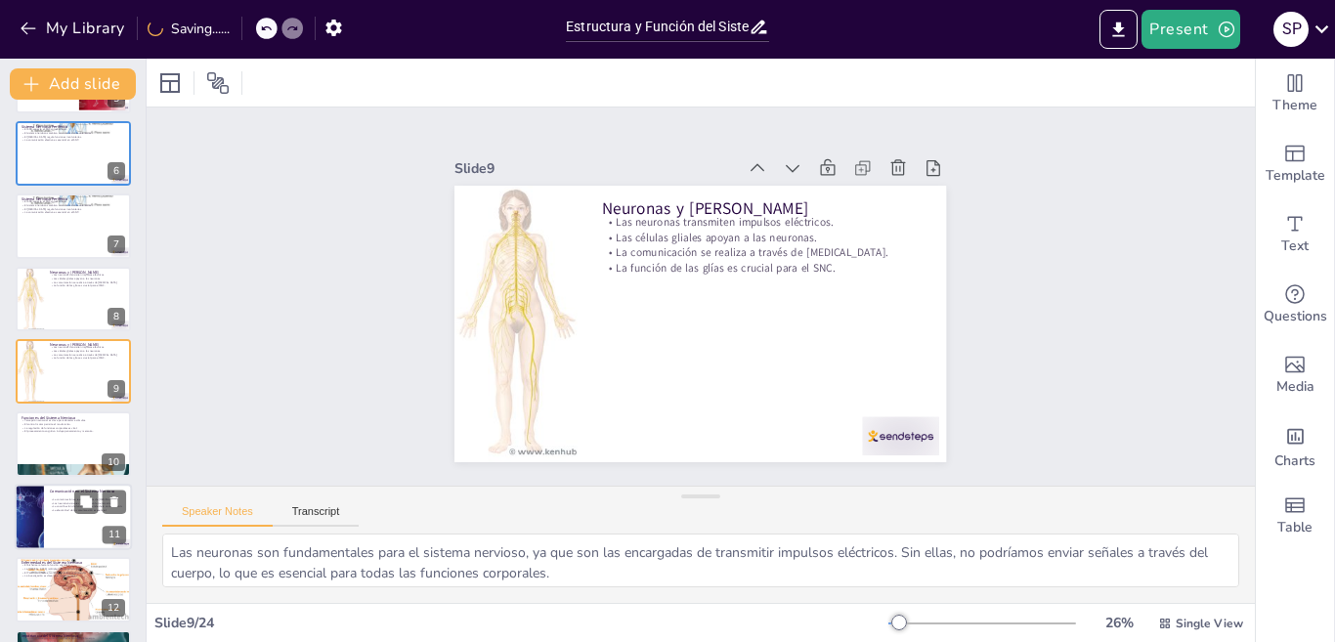
checkbox input "true"
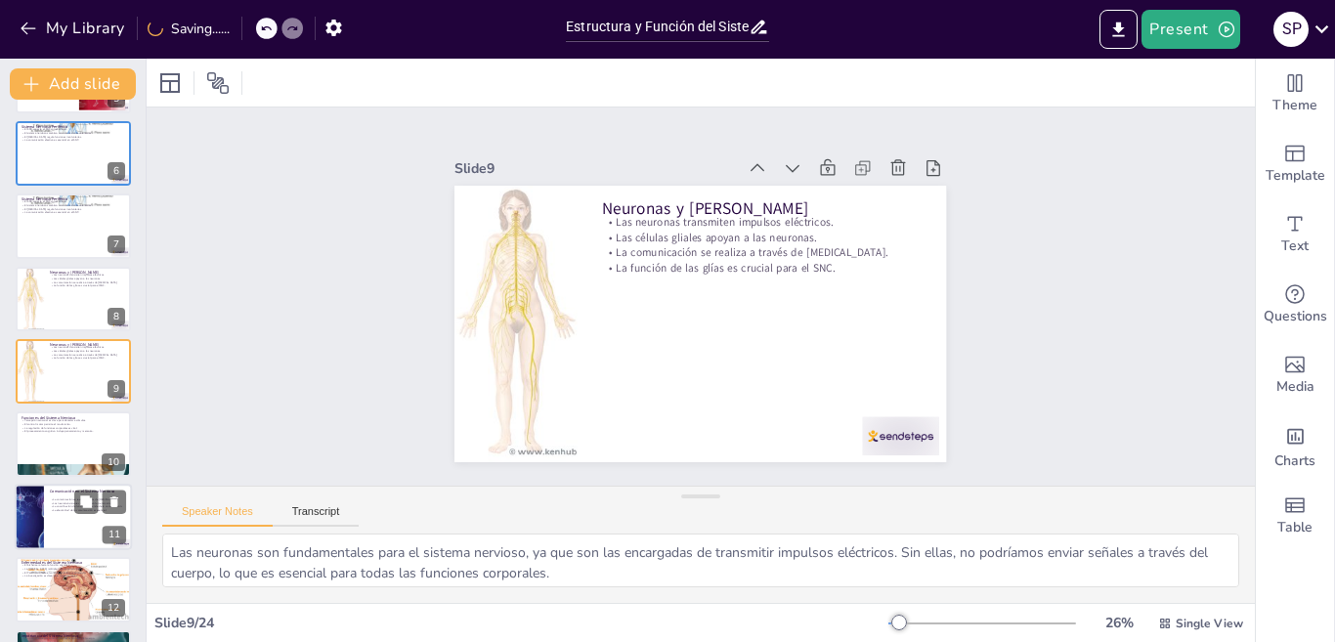
checkbox input "true"
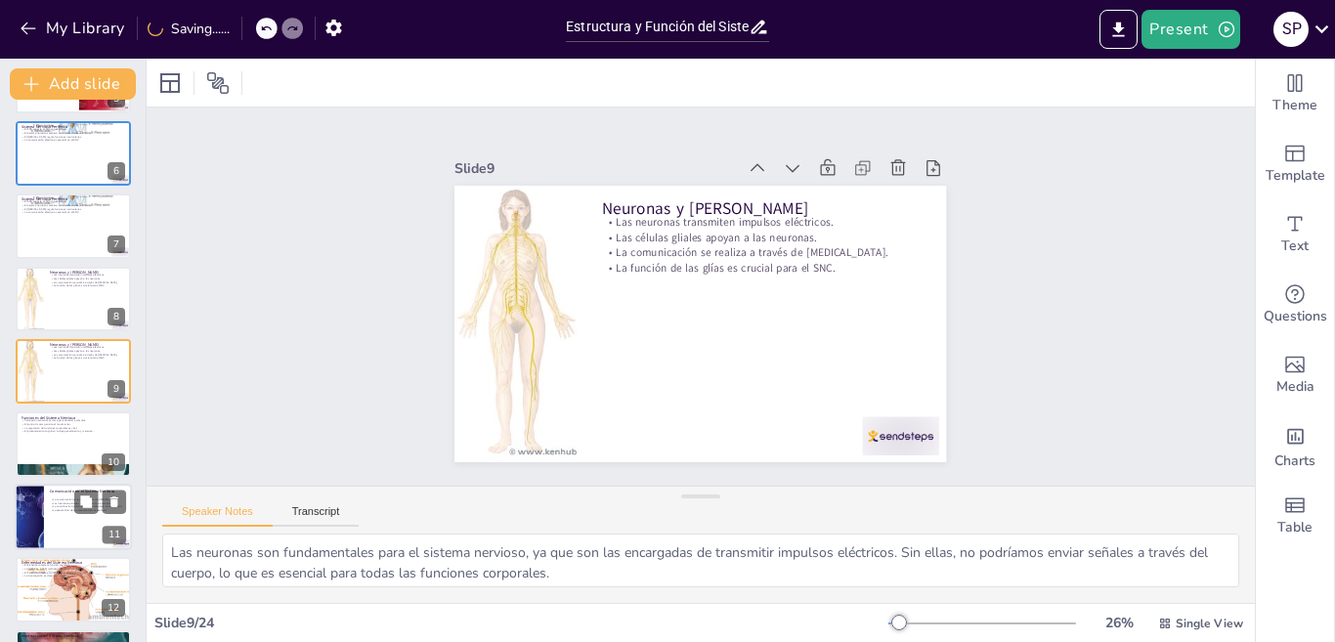
click at [81, 517] on div at bounding box center [73, 517] width 117 height 66
type textarea "La comunicación a través de [MEDICAL_DATA] es fundamental para el funcionamient…"
checkbox input "true"
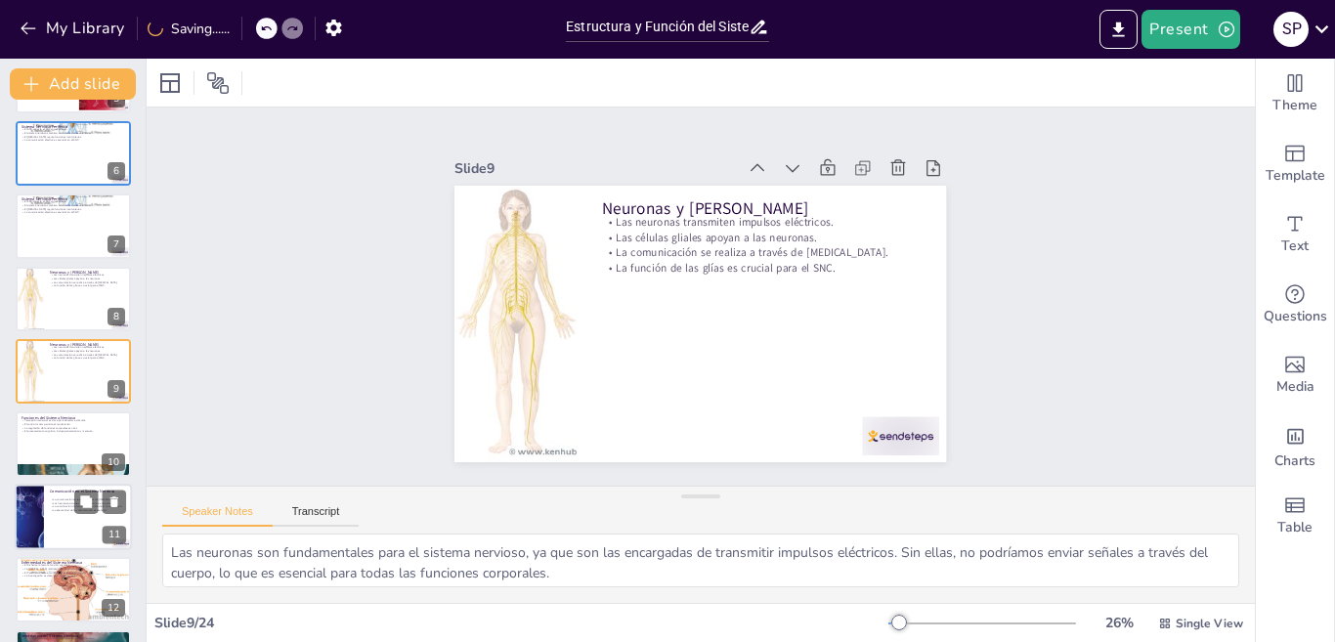
checkbox input "true"
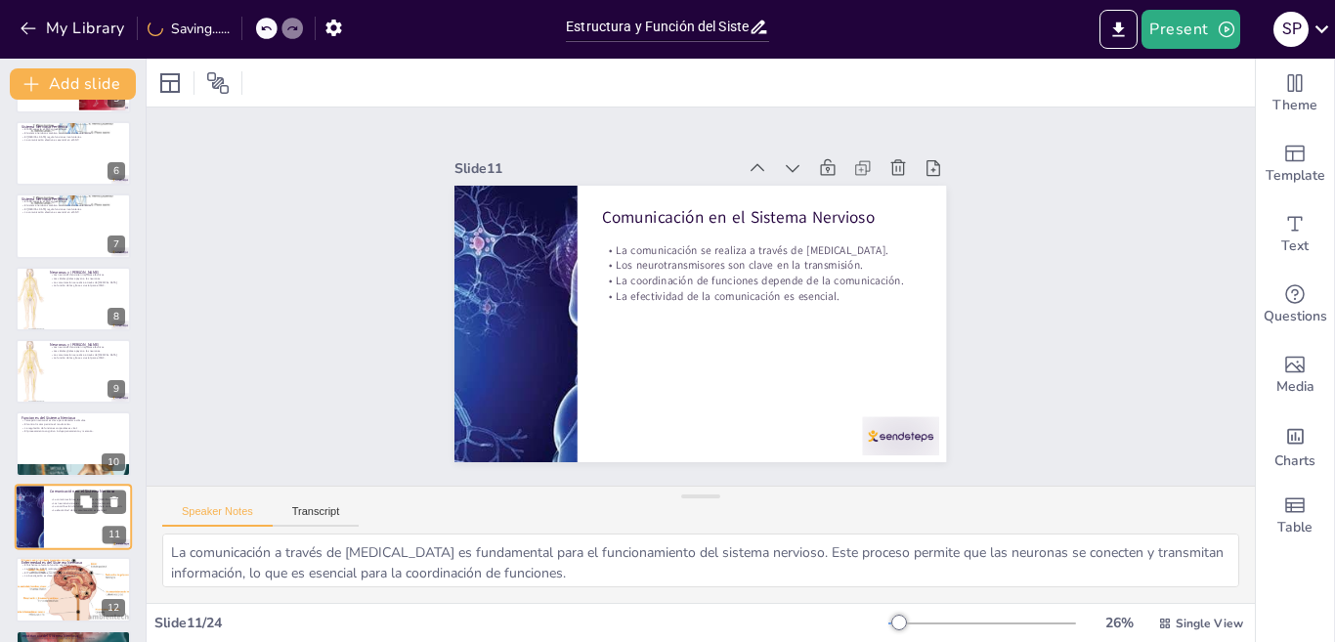
scroll to position [503, 0]
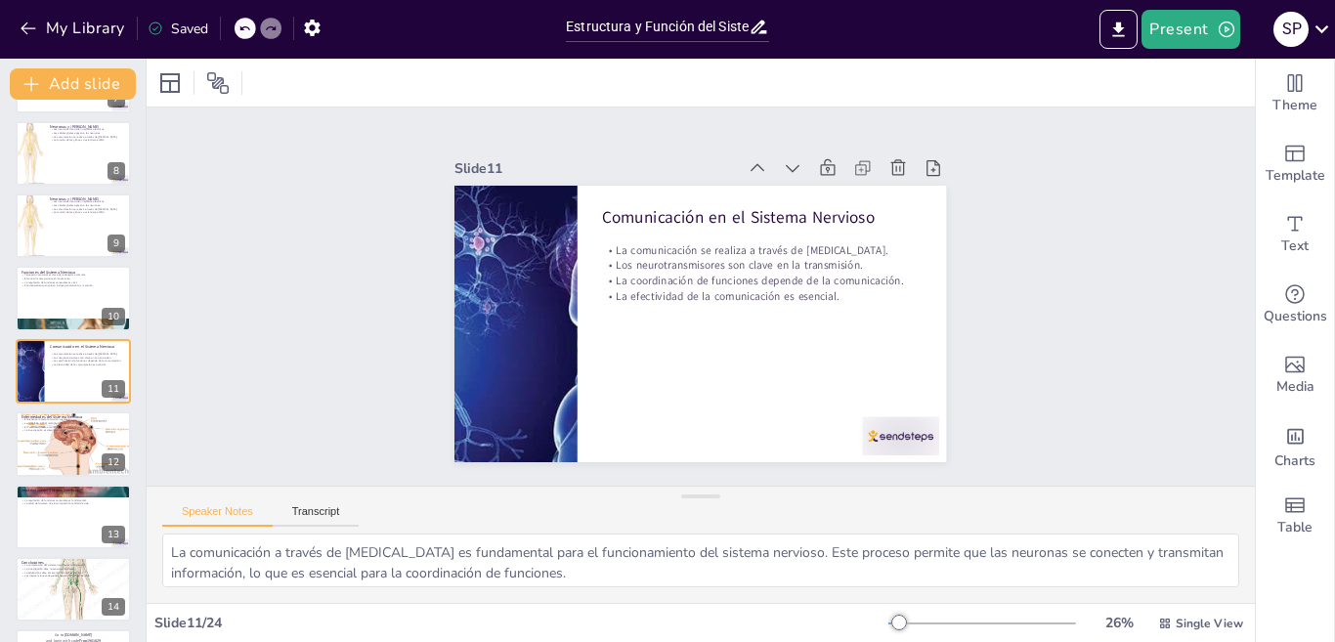
checkbox input "true"
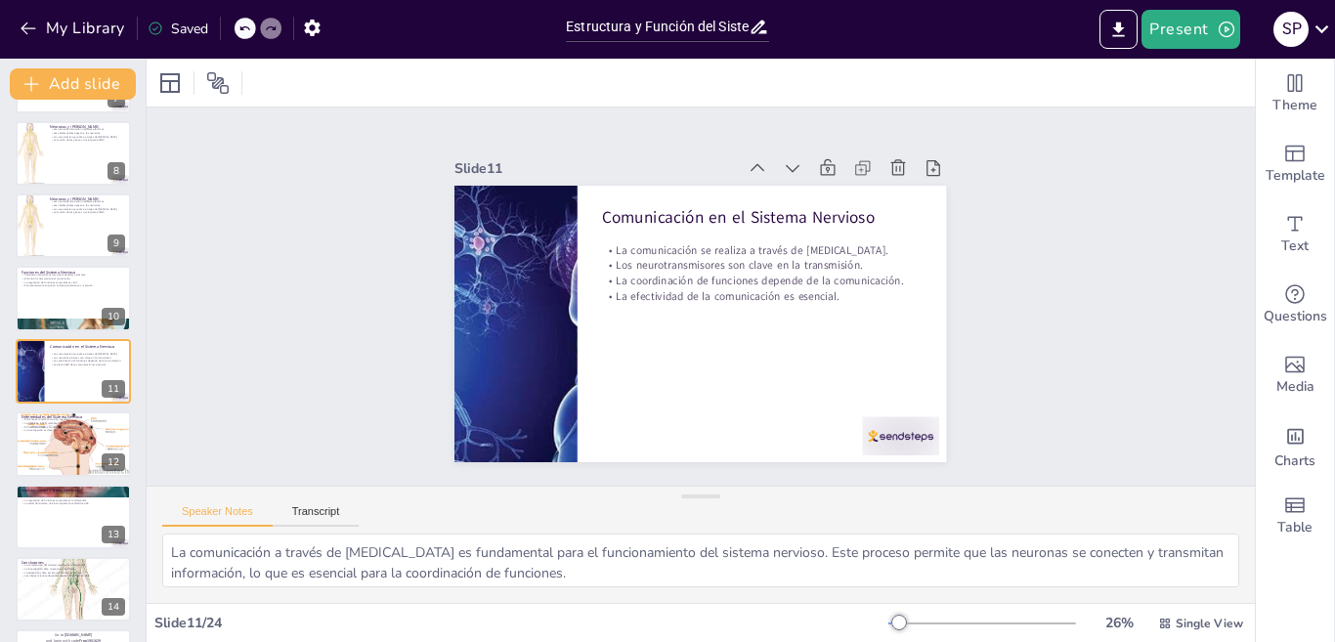
checkbox input "true"
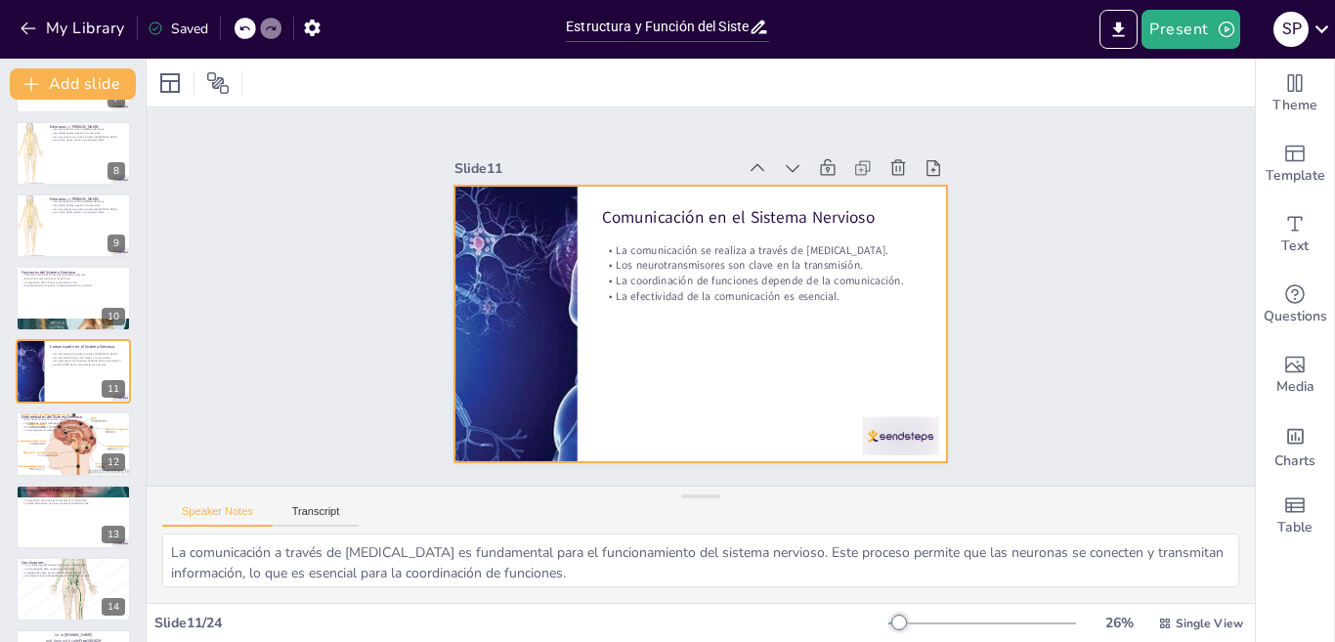
checkbox input "true"
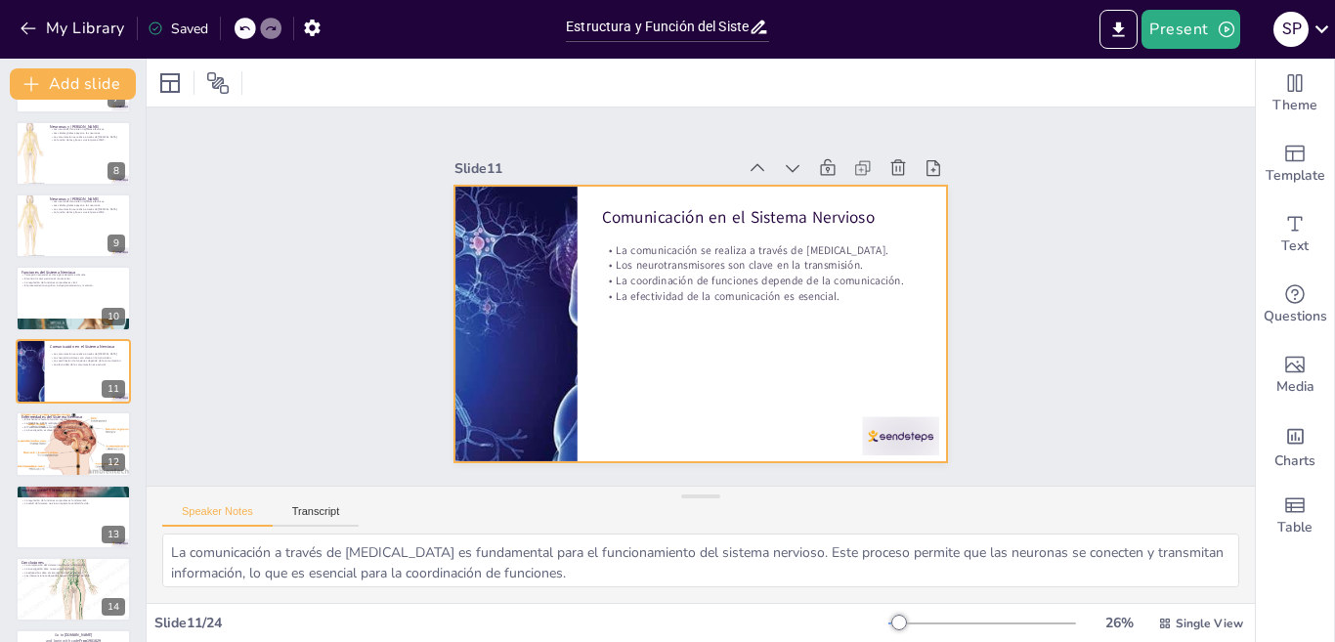
checkbox input "true"
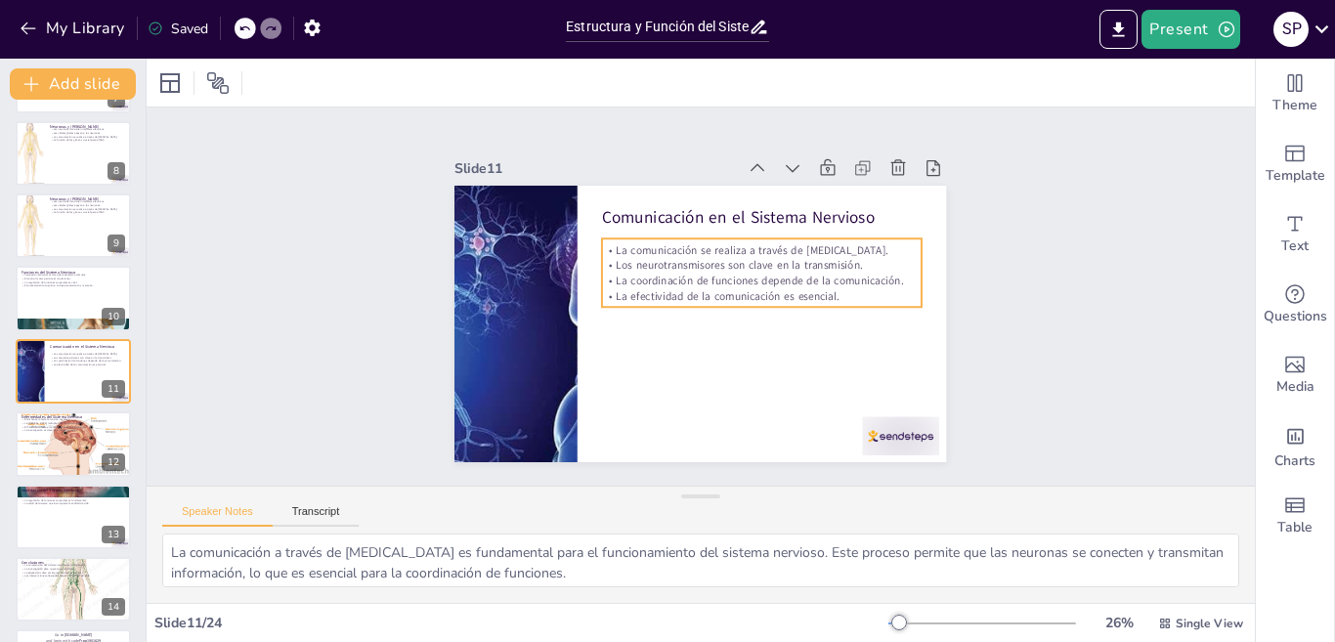
checkbox input "true"
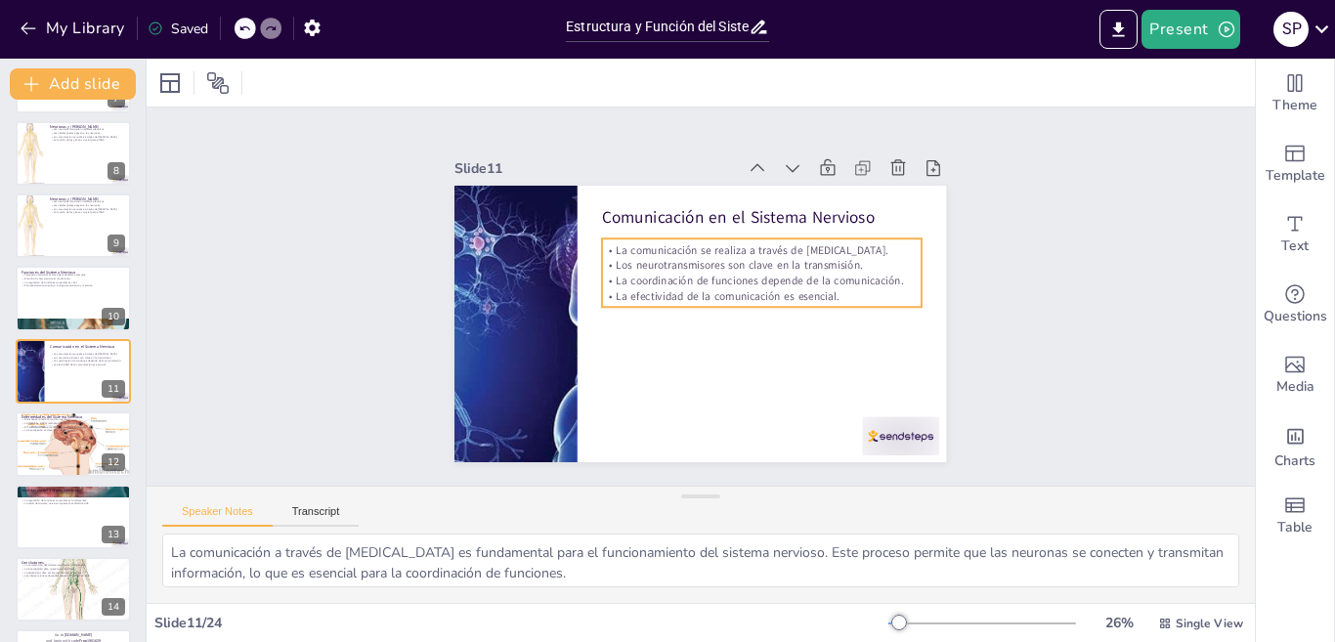
checkbox input "true"
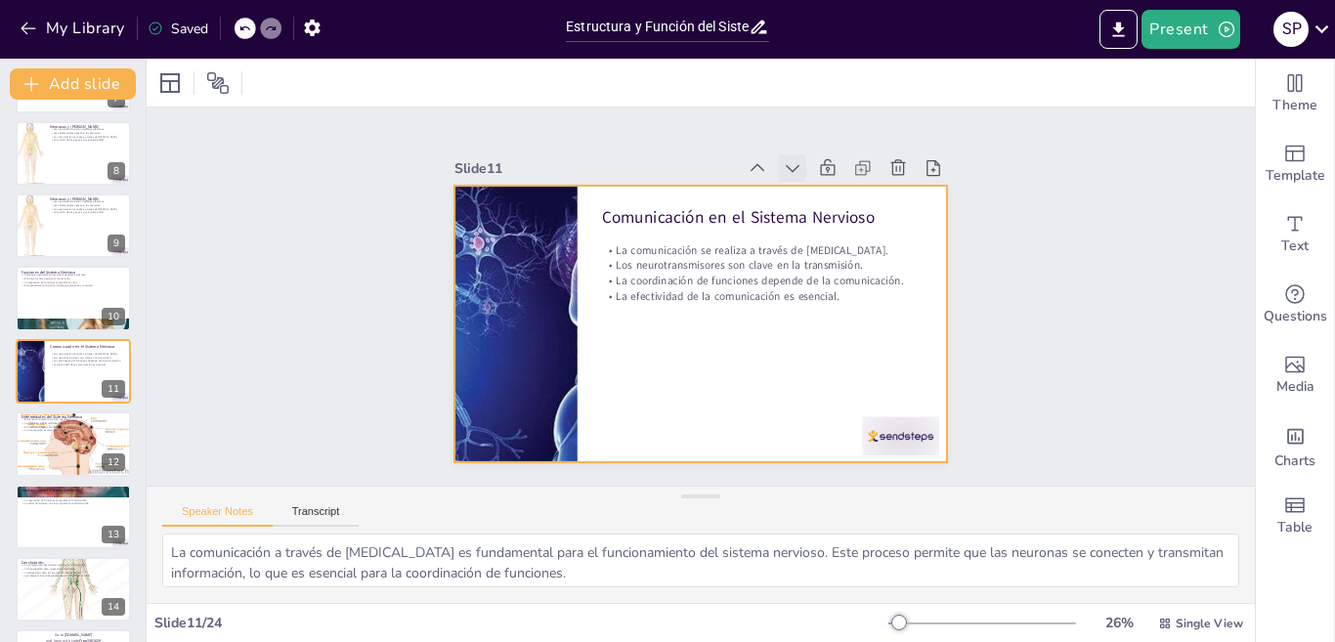
checkbox input "true"
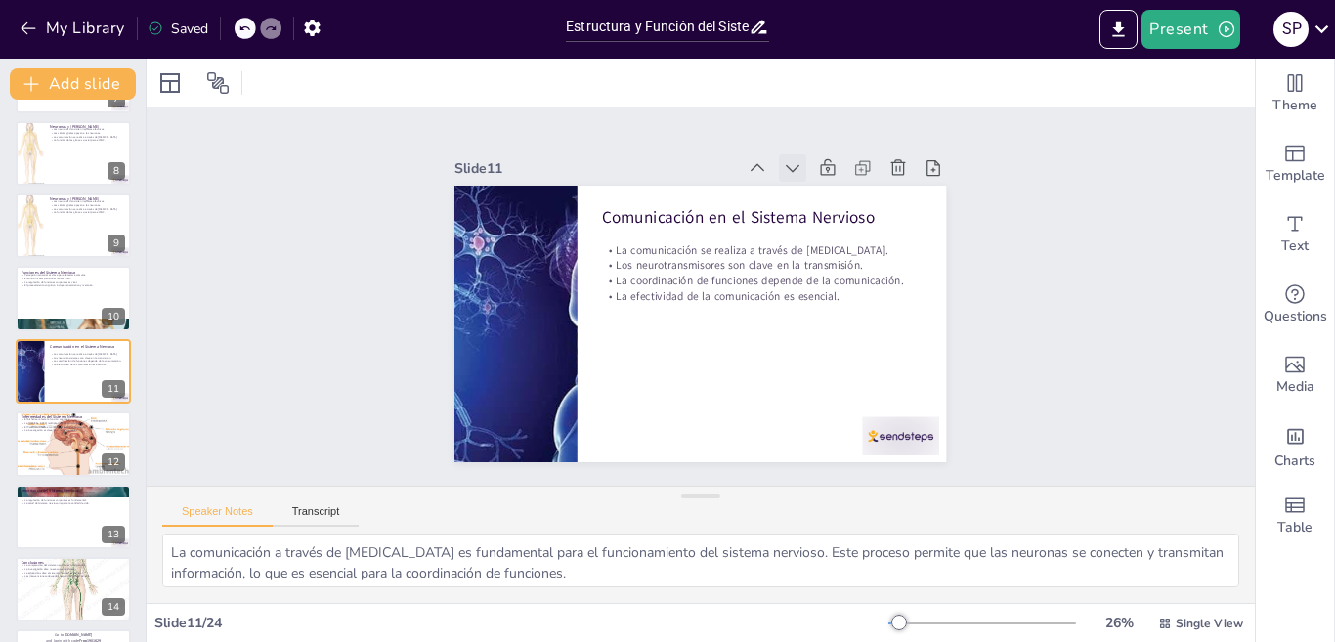
click at [559, 252] on icon at bounding box center [546, 264] width 25 height 25
checkbox input "true"
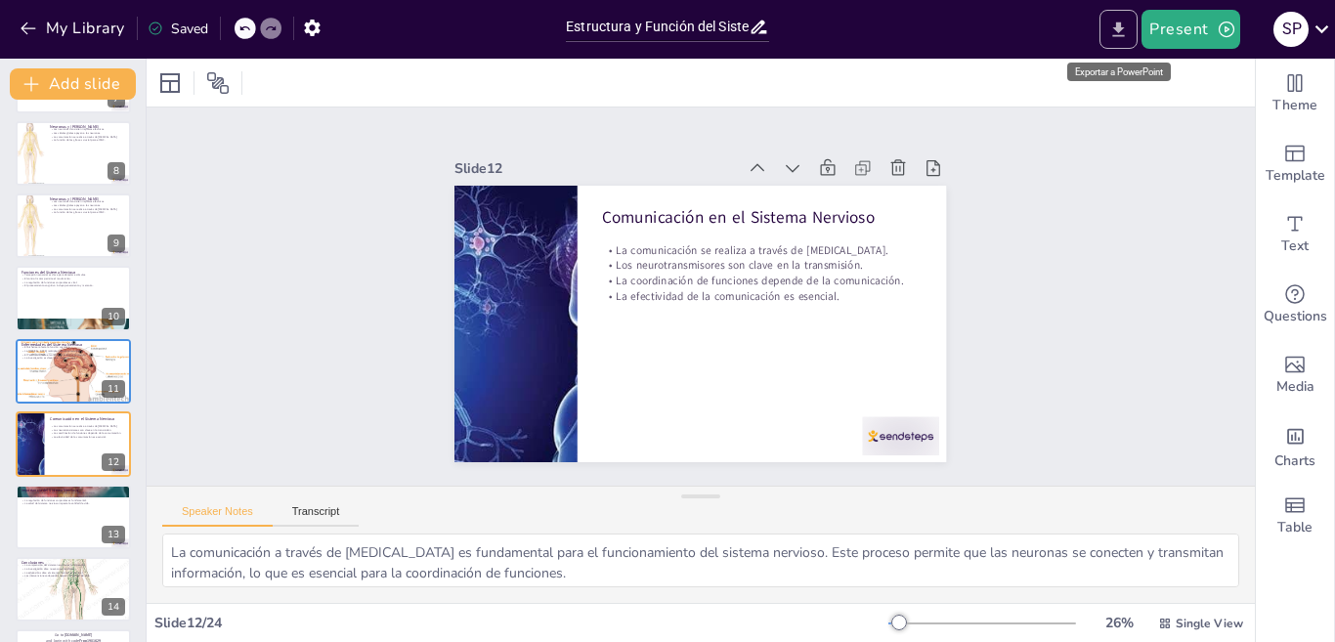
click at [1124, 29] on icon "Export to PowerPoint" at bounding box center [1119, 30] width 21 height 21
